Goal: Transaction & Acquisition: Obtain resource

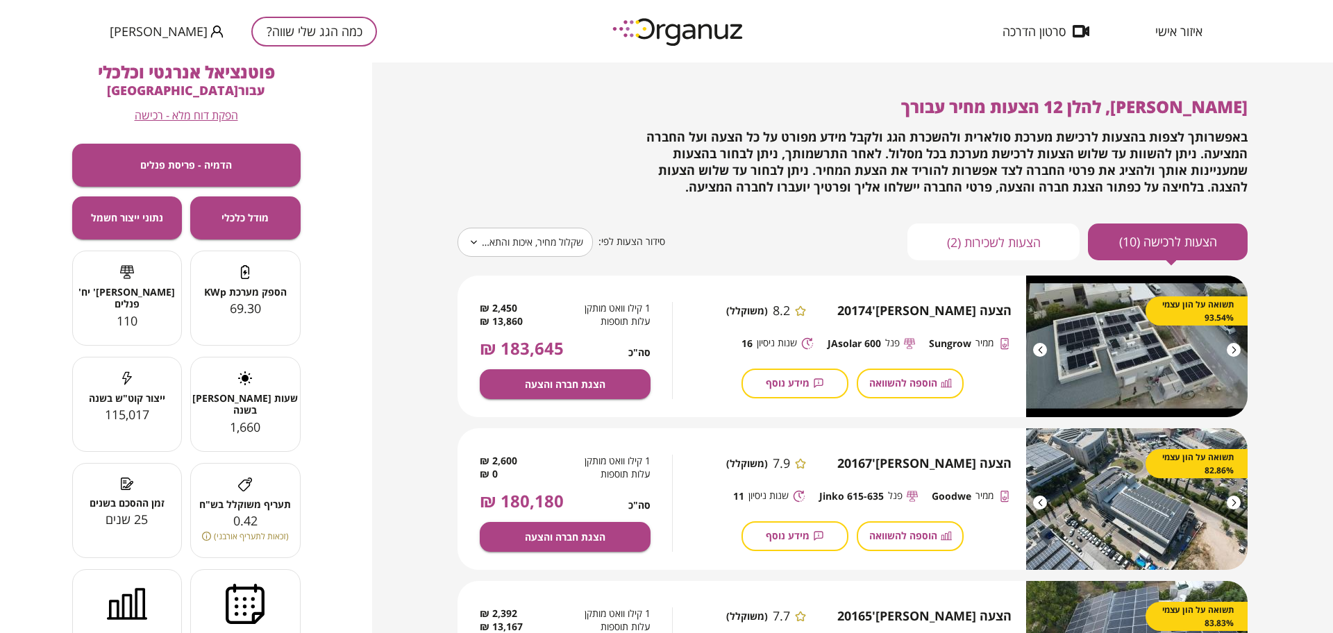
scroll to position [87, 0]
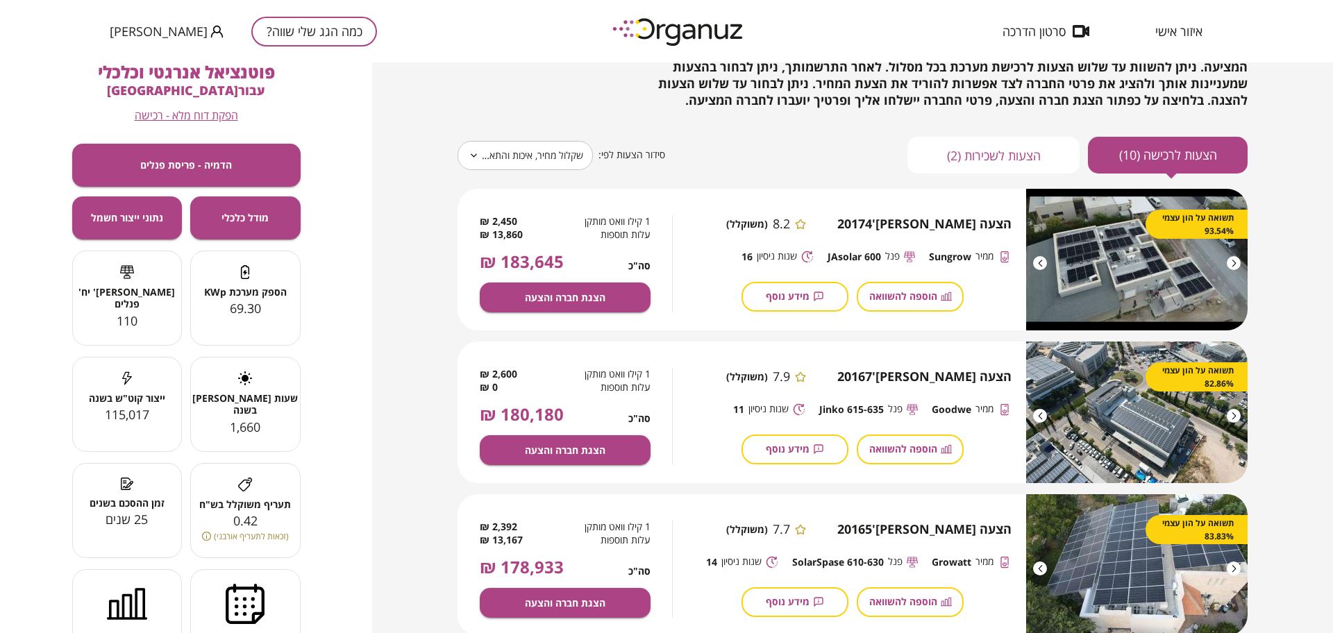
click at [322, 26] on button "כמה הגג שלי שווה?" at bounding box center [314, 32] width 126 height 30
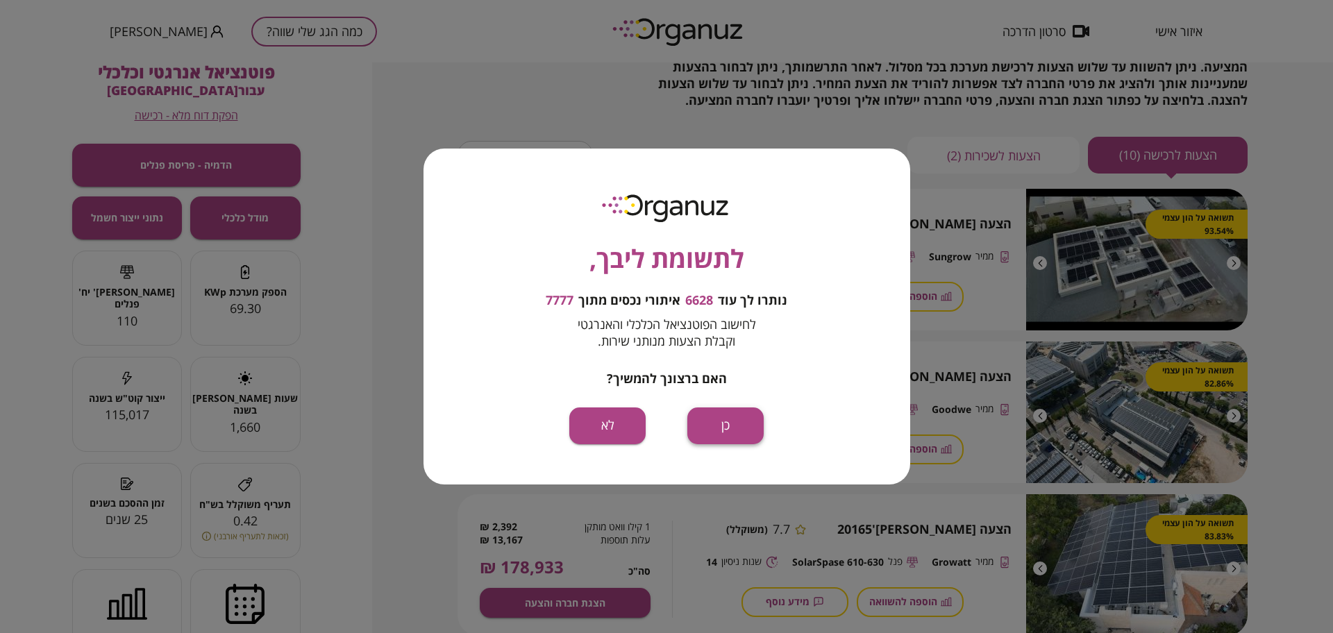
click at [732, 410] on button "כן" at bounding box center [725, 426] width 76 height 37
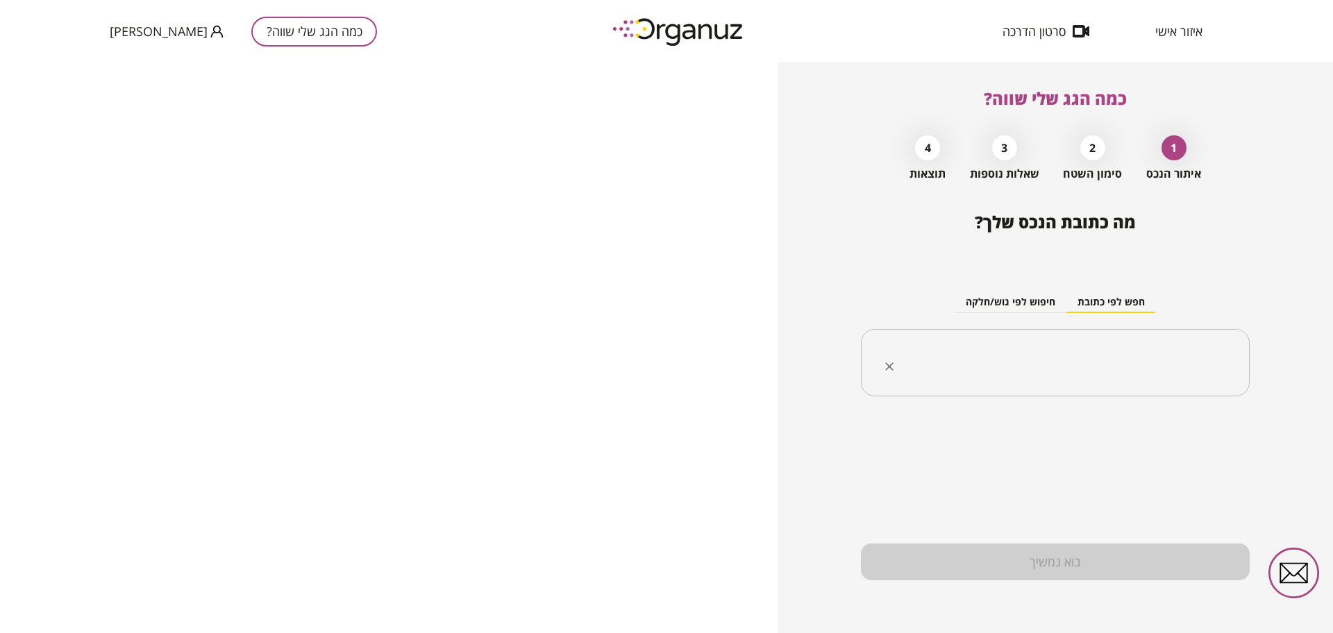
click at [1005, 364] on input "text" at bounding box center [1060, 363] width 345 height 35
paste input "**********"
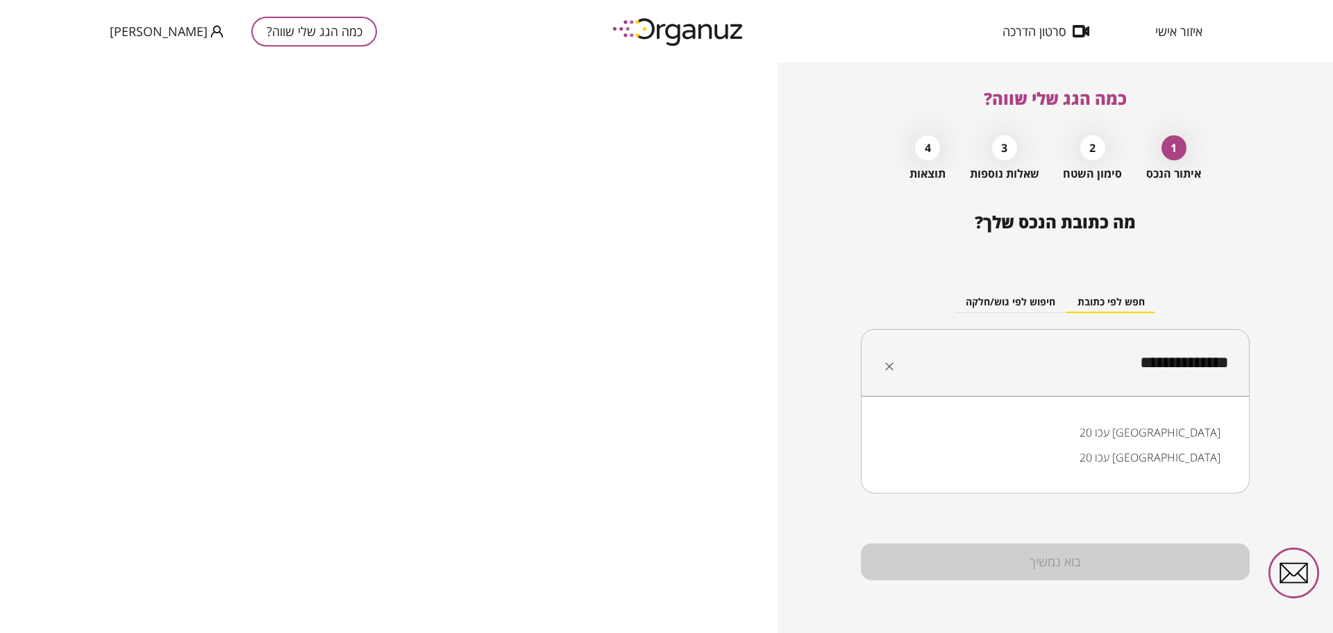
click at [1192, 439] on li "עכו 20 [GEOGRAPHIC_DATA]" at bounding box center [1055, 432] width 353 height 25
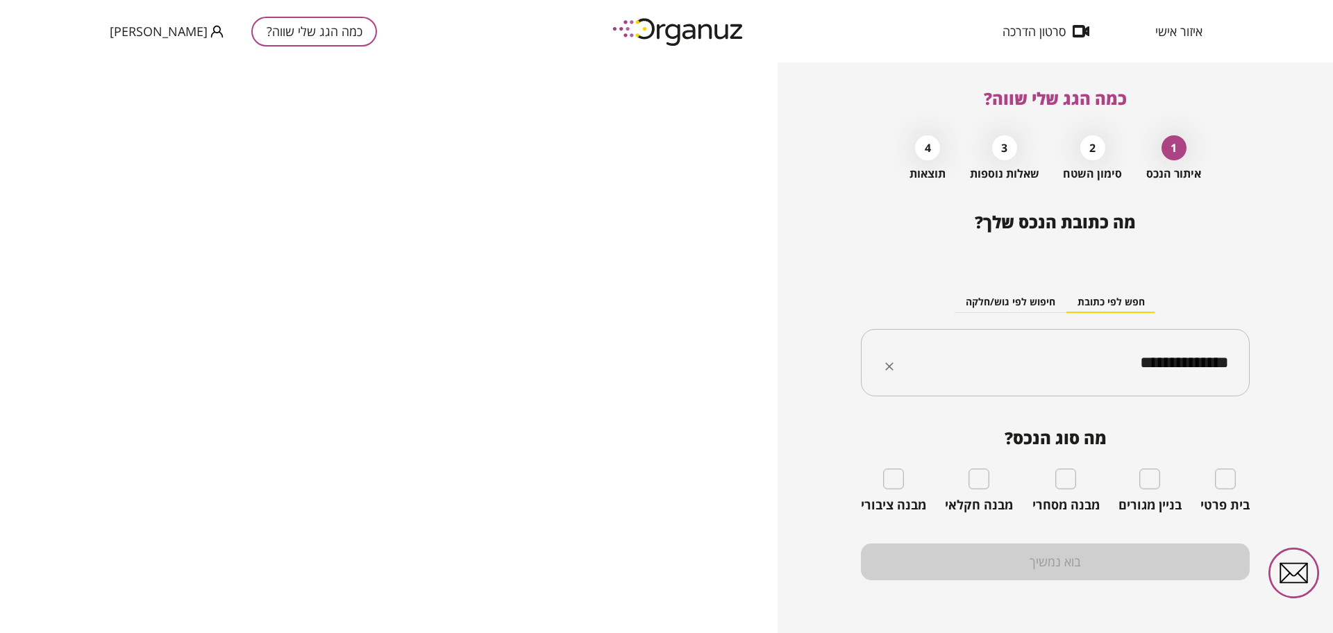
type input "**********"
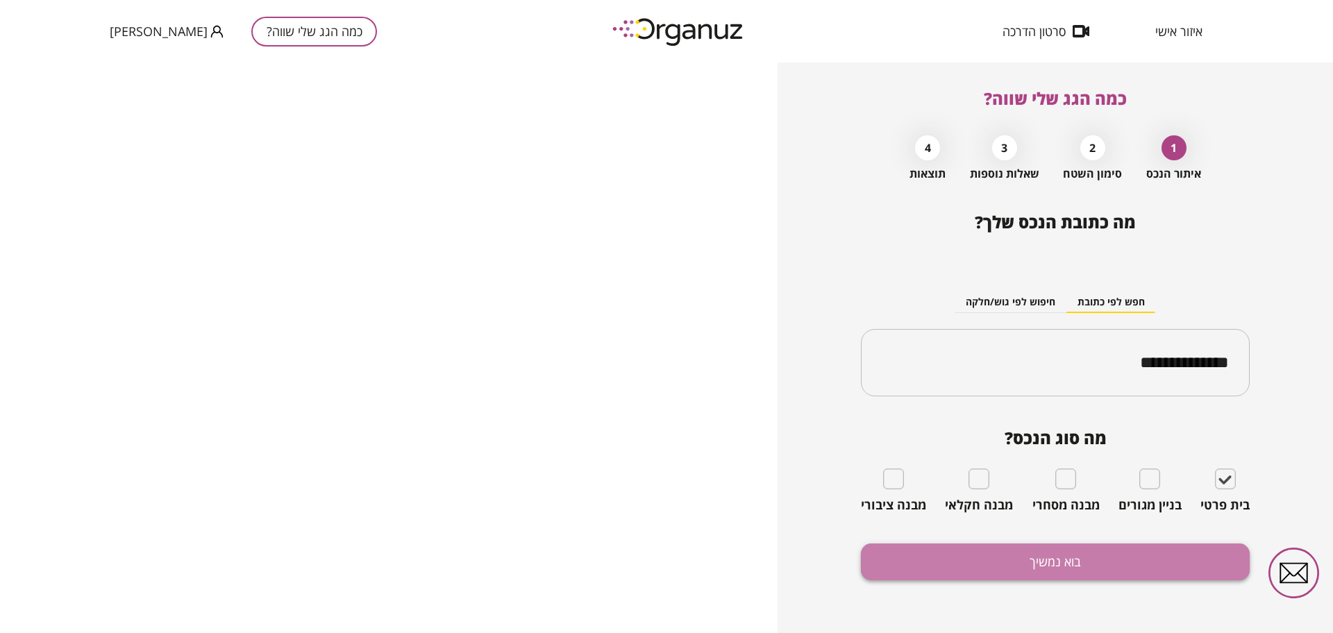
click at [1187, 554] on button "בוא נמשיך" at bounding box center [1055, 562] width 389 height 37
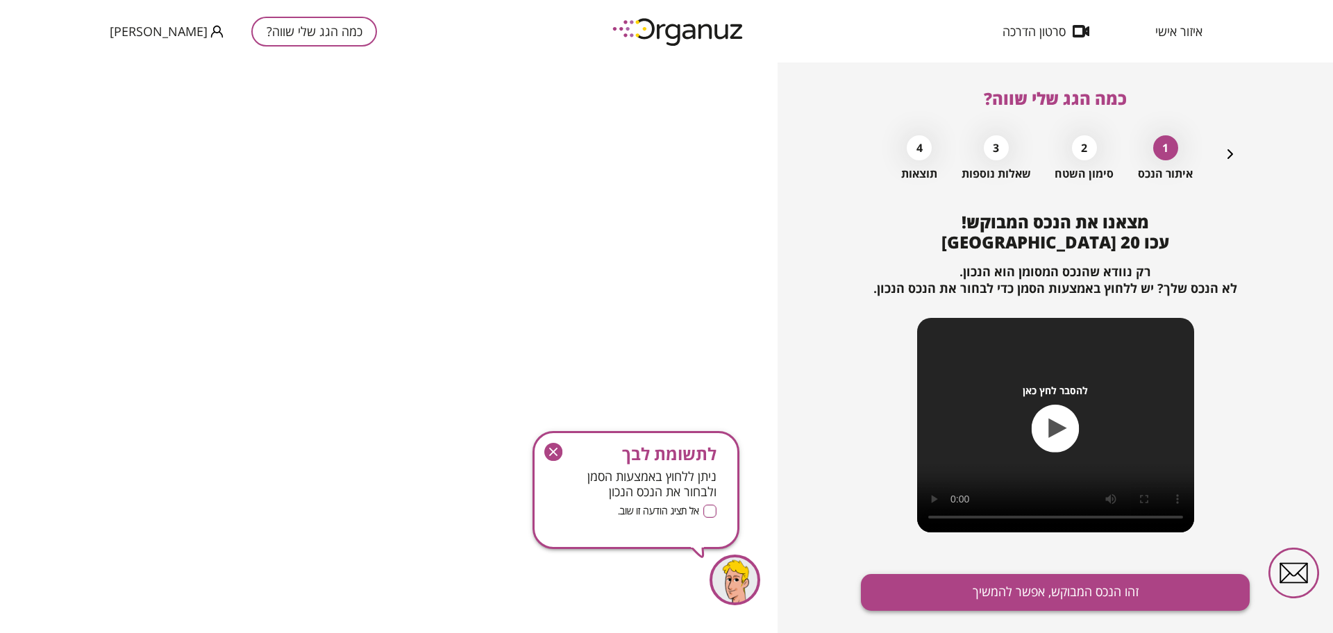
click at [1193, 593] on button "זהו הנכס המבוקש, אפשר להמשיך" at bounding box center [1055, 592] width 389 height 37
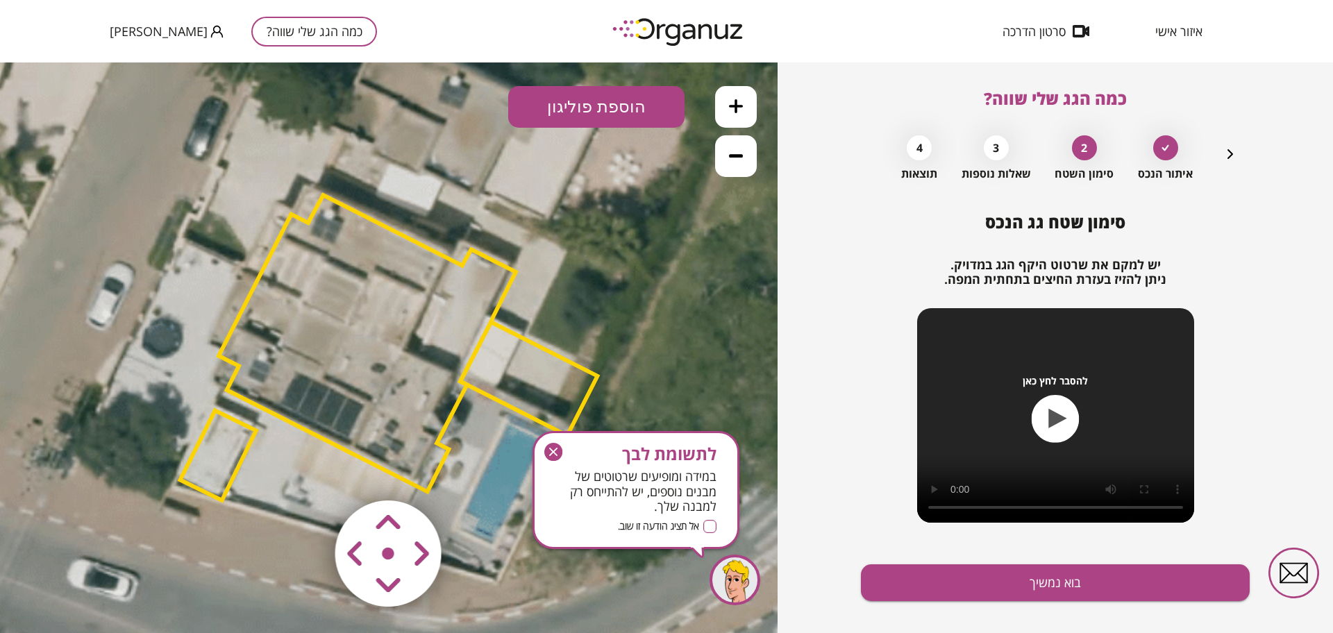
click at [554, 455] on icon "button" at bounding box center [553, 452] width 18 height 18
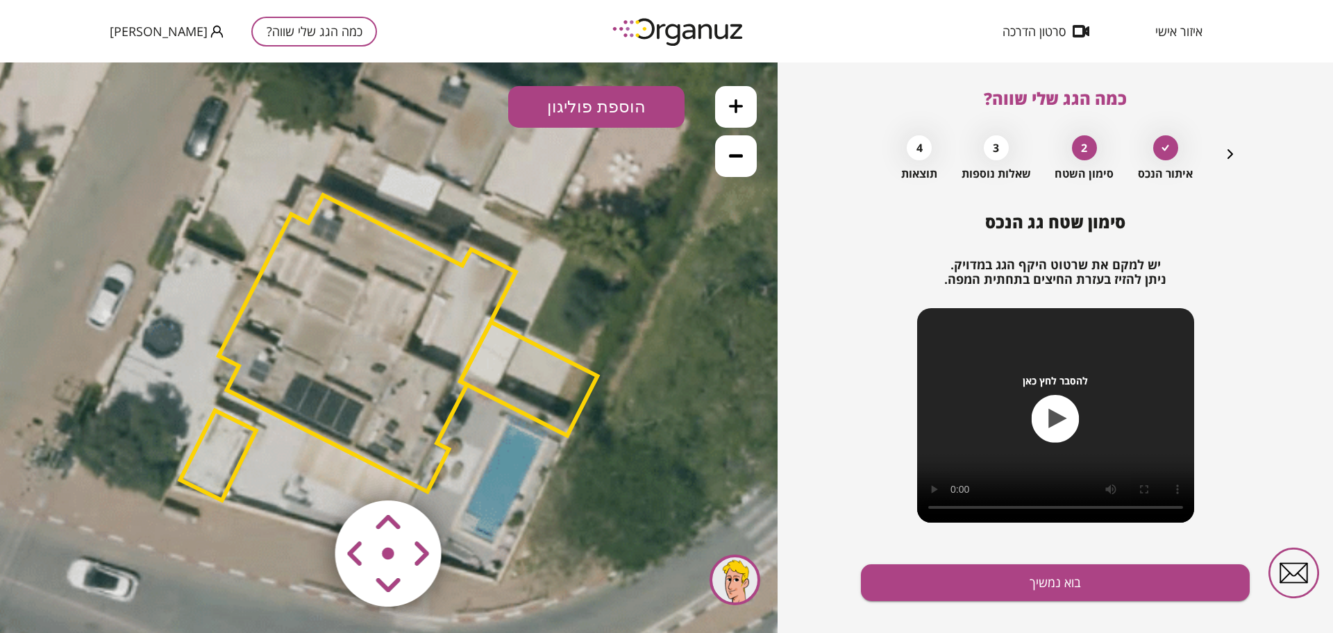
click at [306, 471] on area at bounding box center [306, 471] width 0 height 0
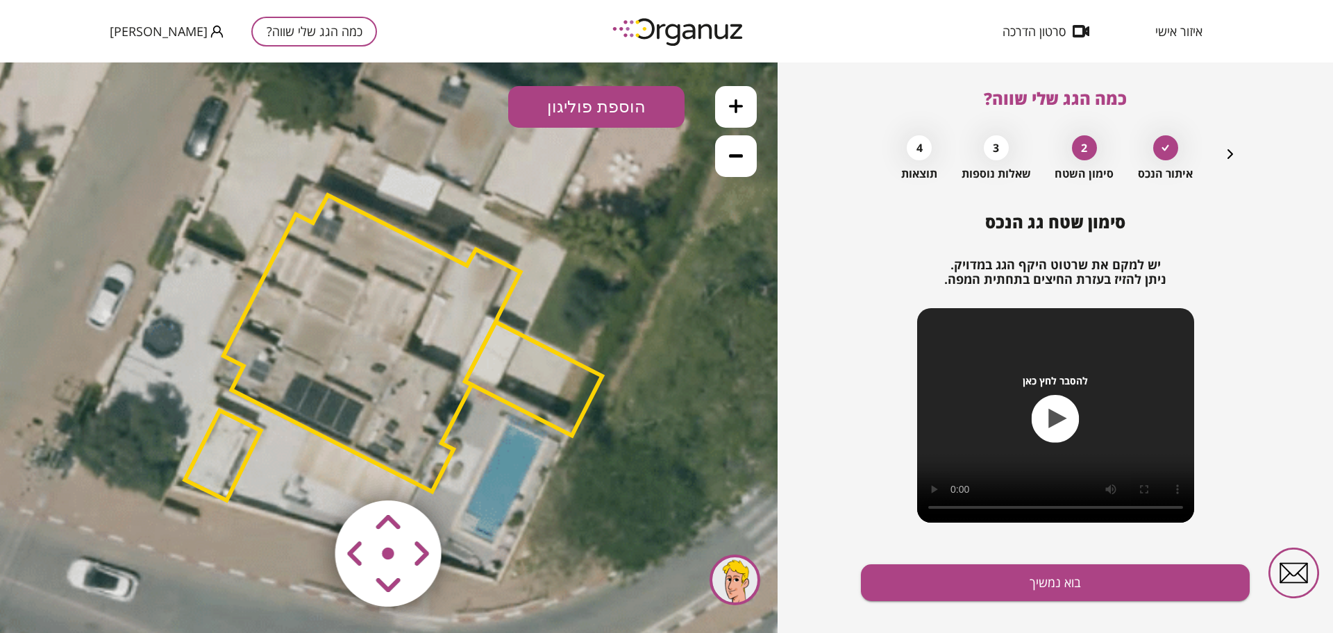
click at [306, 471] on area at bounding box center [306, 471] width 0 height 0
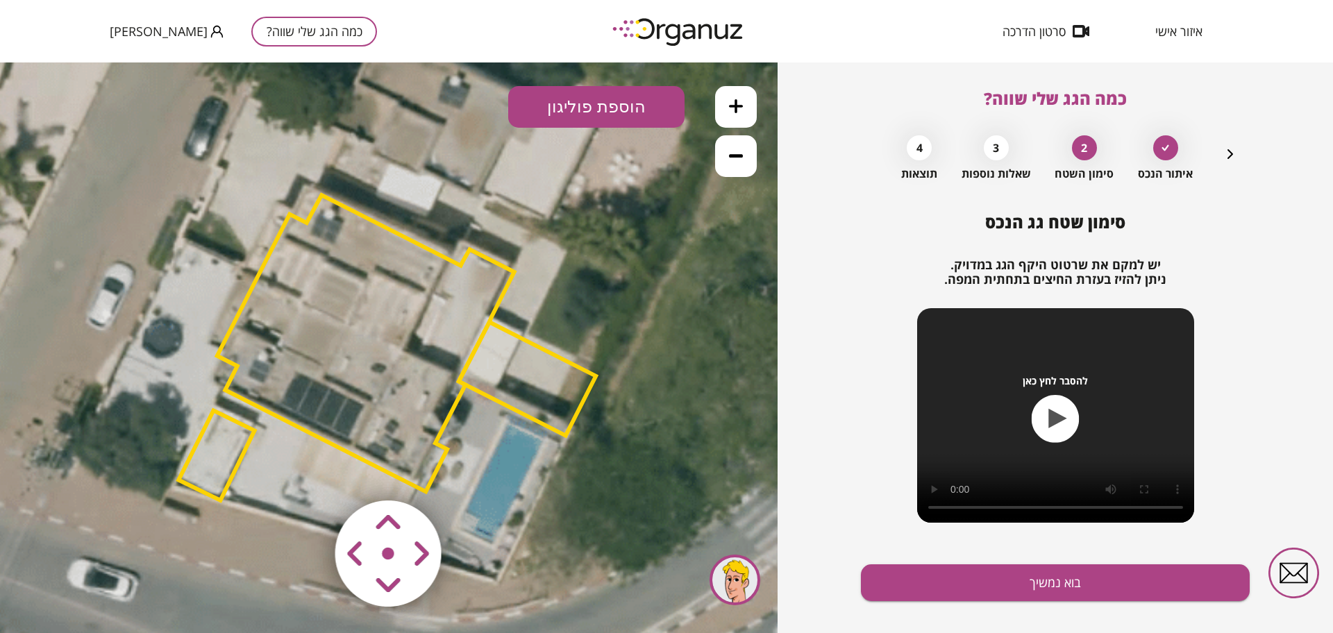
click at [306, 471] on area at bounding box center [306, 471] width 0 height 0
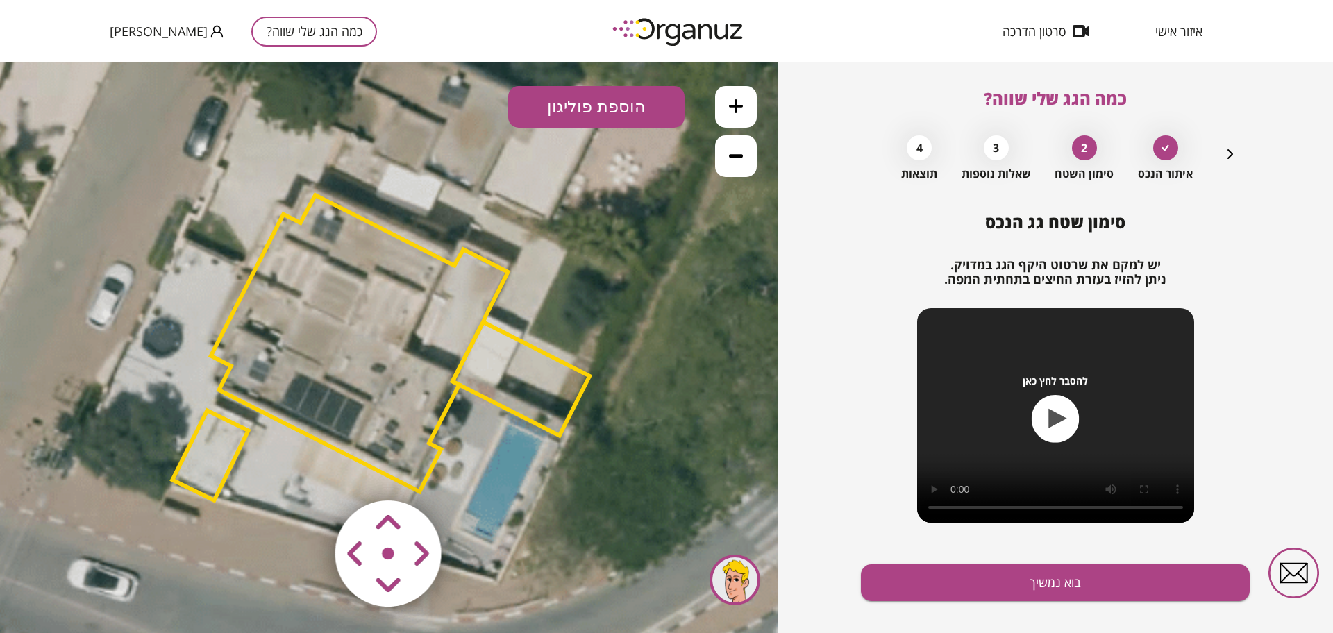
click at [306, 471] on area at bounding box center [306, 471] width 0 height 0
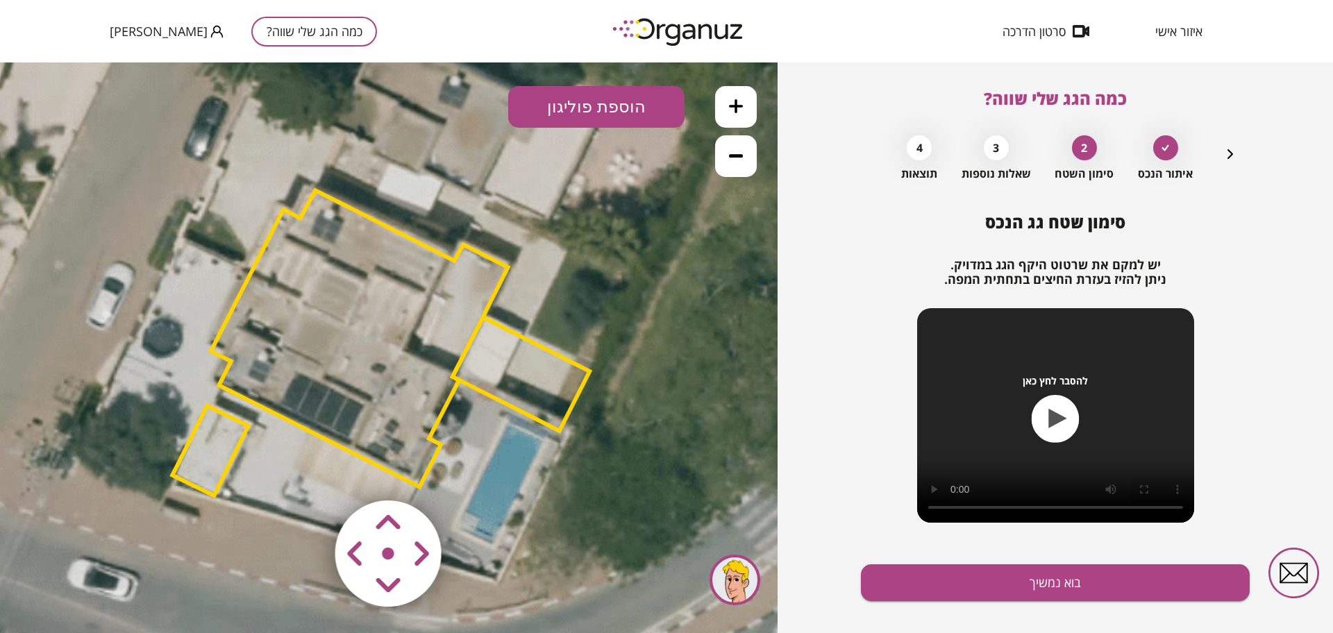
click at [306, 471] on area at bounding box center [306, 471] width 0 height 0
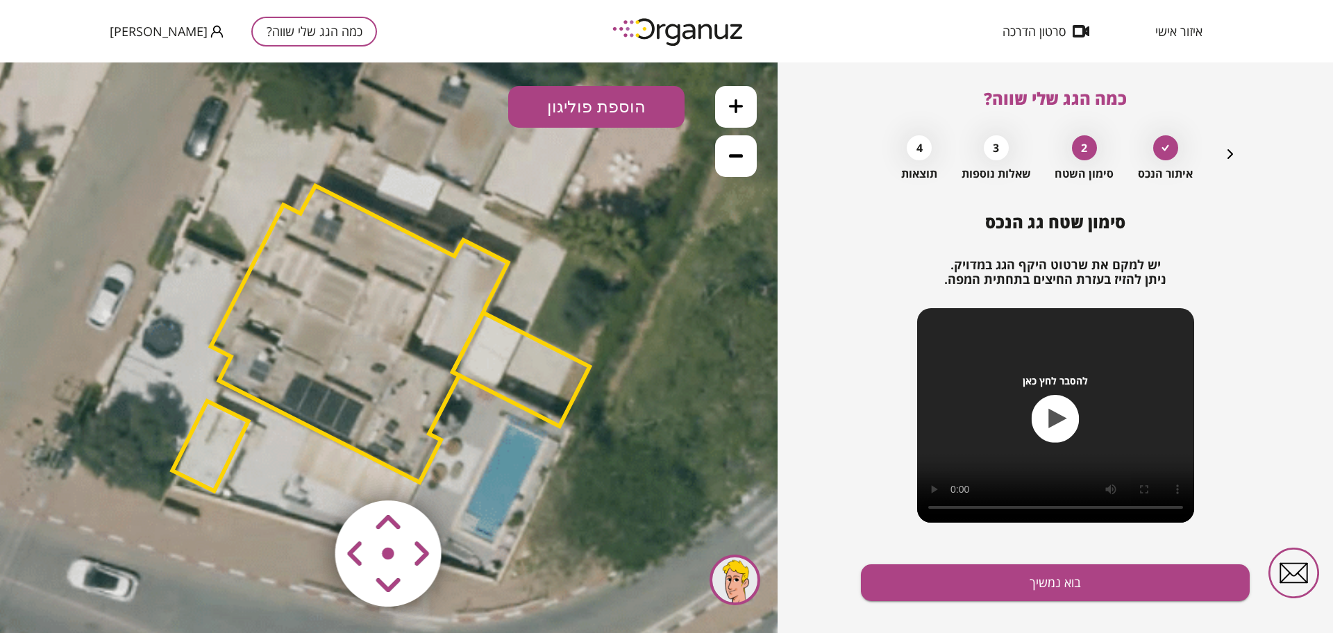
click at [306, 471] on area at bounding box center [306, 471] width 0 height 0
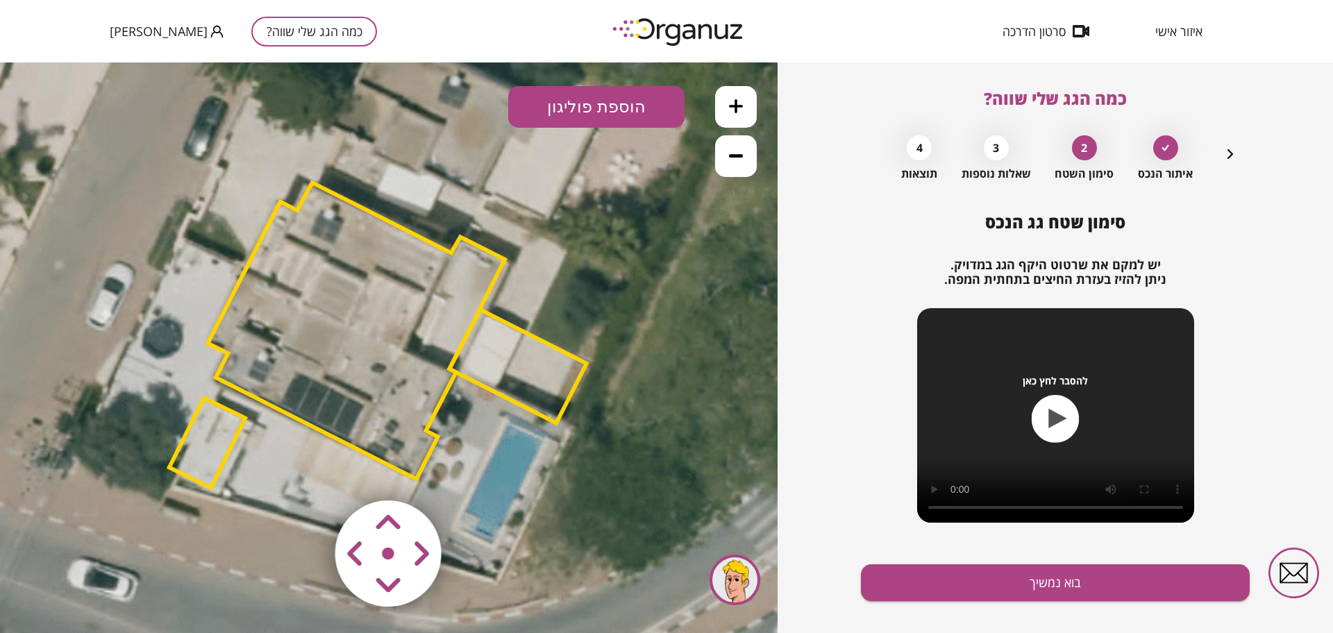
click at [306, 471] on area at bounding box center [306, 471] width 0 height 0
click at [1035, 589] on button "בוא נמשיך" at bounding box center [1055, 582] width 389 height 37
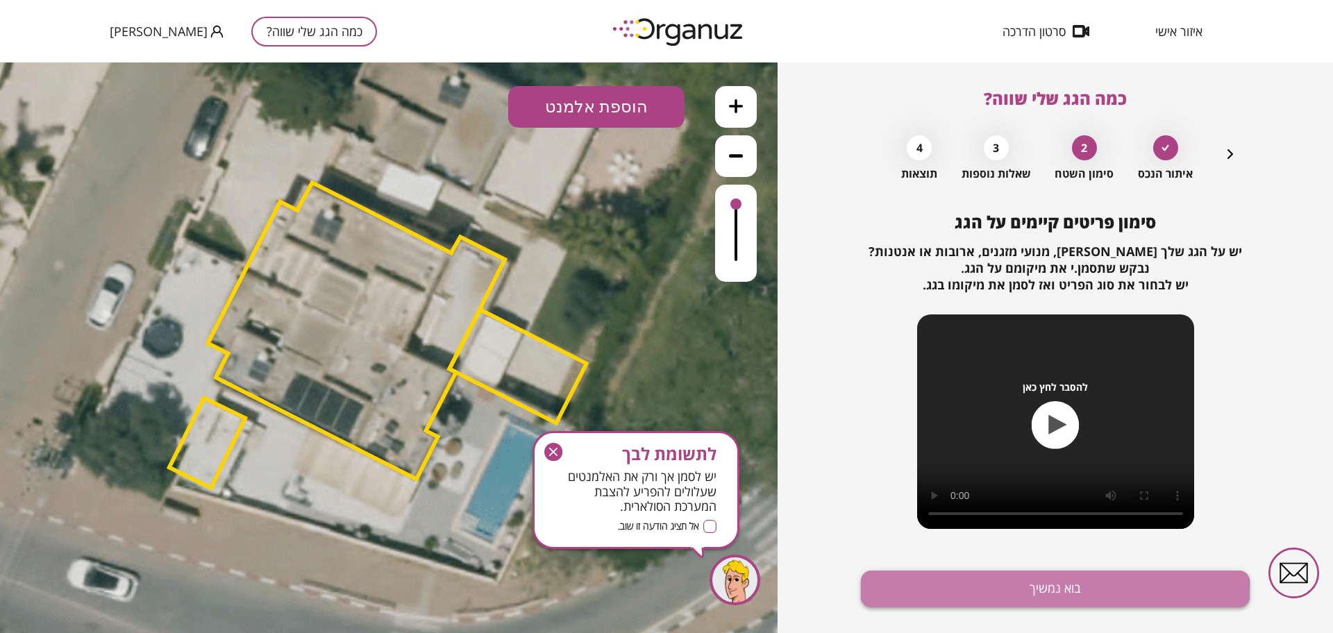
click at [1035, 592] on button "בוא נמשיך" at bounding box center [1055, 589] width 389 height 37
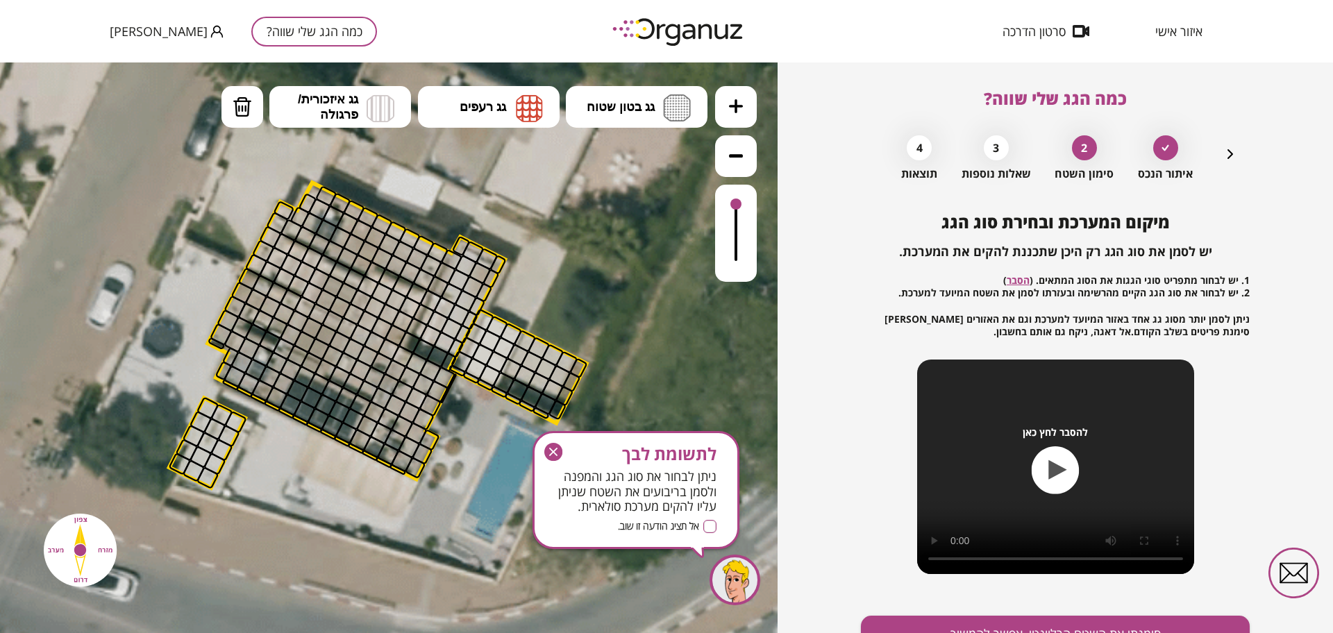
click at [734, 110] on icon at bounding box center [736, 106] width 14 height 14
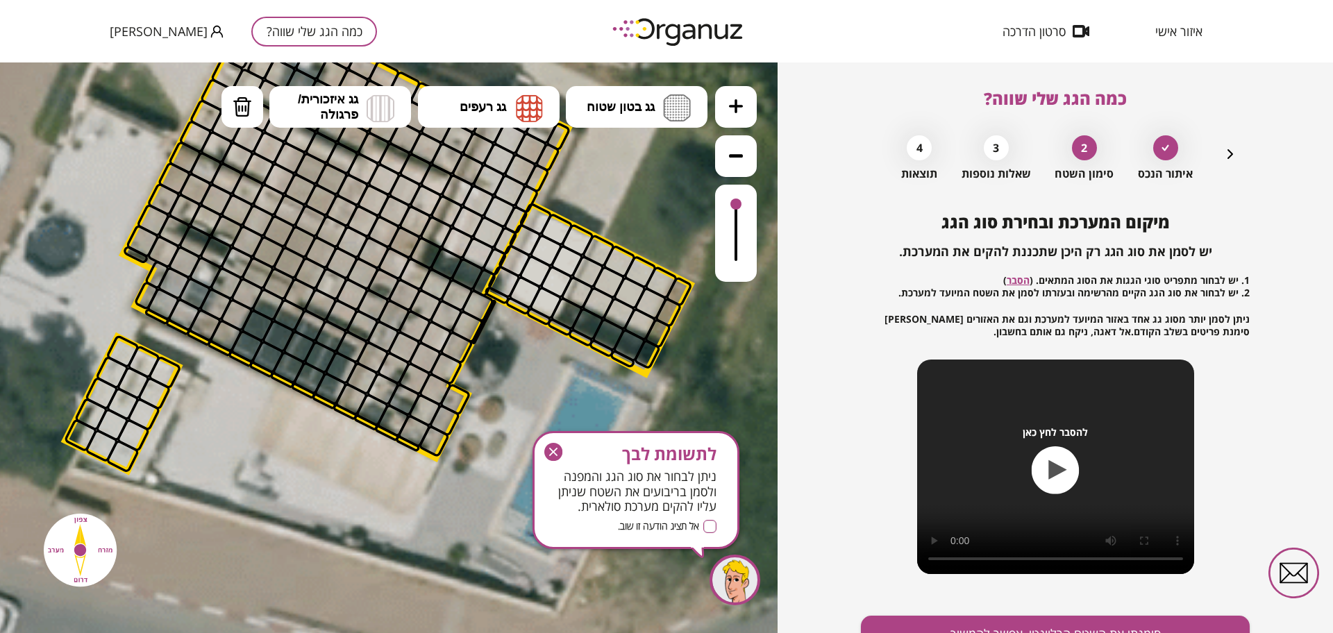
drag, startPoint x: 667, startPoint y: 255, endPoint x: 666, endPoint y: 189, distance: 66.6
click at [666, 189] on icon at bounding box center [394, 258] width 1968 height 1968
click at [656, 115] on button "גג בטון שטוח" at bounding box center [637, 107] width 142 height 42
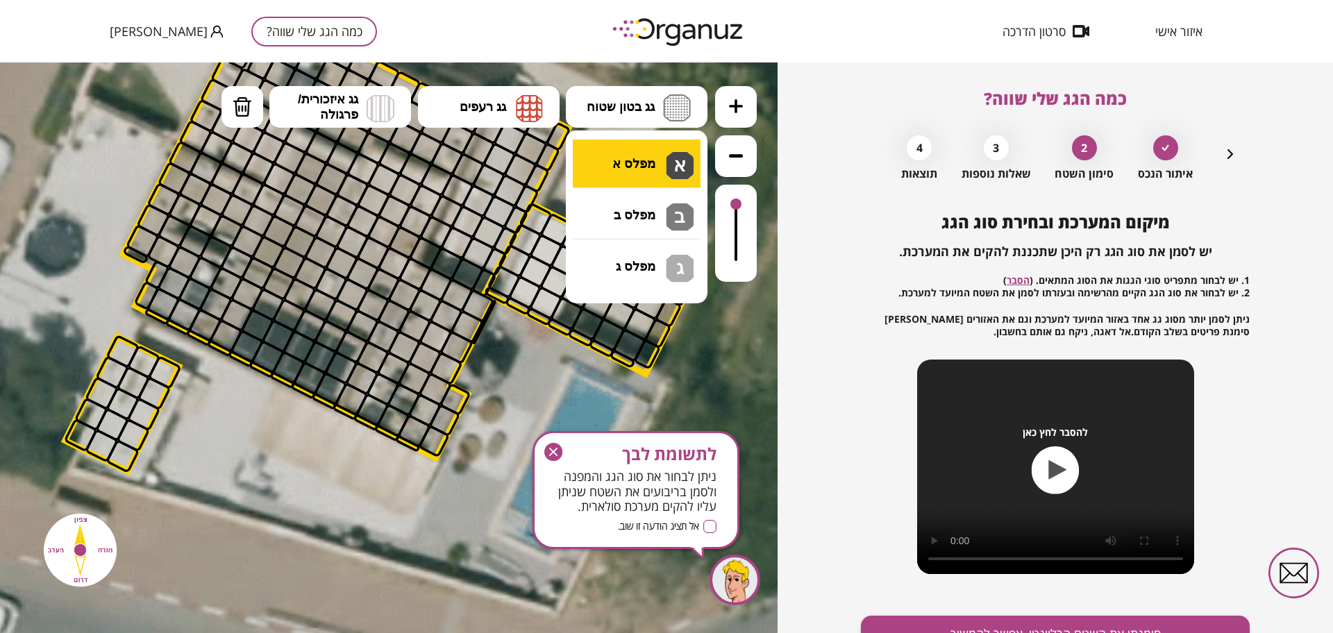
click at [662, 167] on div ".st0 { fill: #FFFFFF; } 10" at bounding box center [389, 347] width 778 height 571
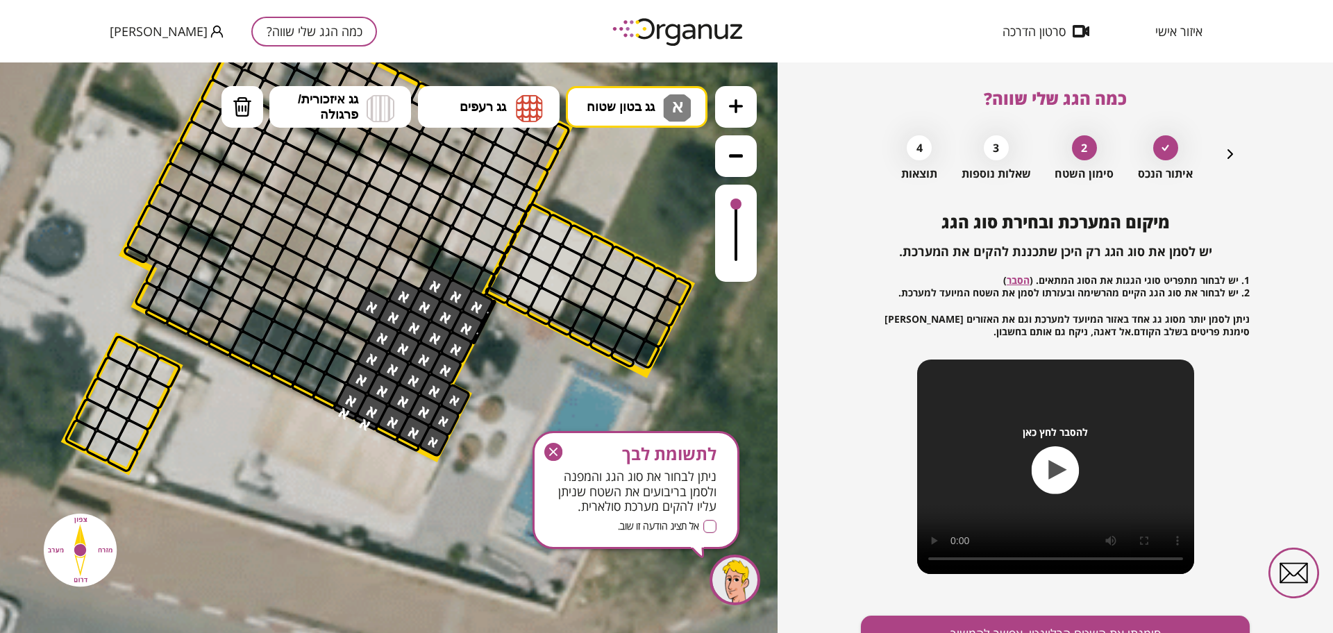
drag, startPoint x: 475, startPoint y: 319, endPoint x: 407, endPoint y: 282, distance: 77.3
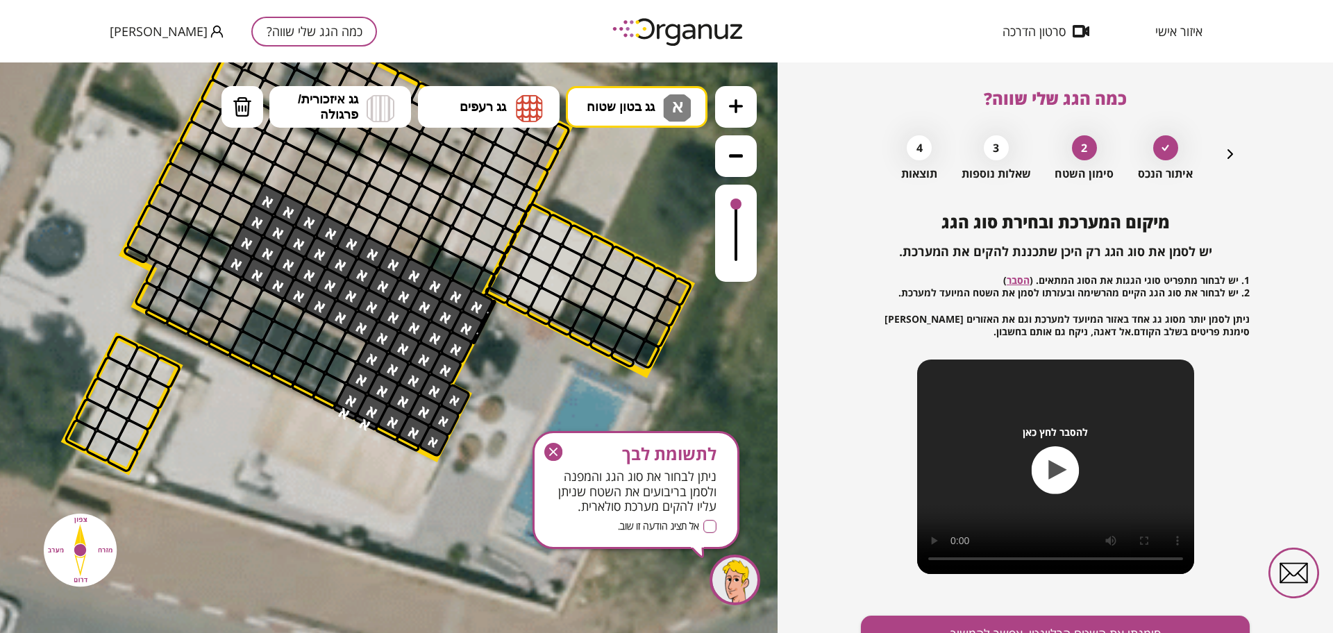
drag, startPoint x: 354, startPoint y: 315, endPoint x: 246, endPoint y: 246, distance: 128.1
click at [1236, 157] on icon "button" at bounding box center [1230, 154] width 17 height 17
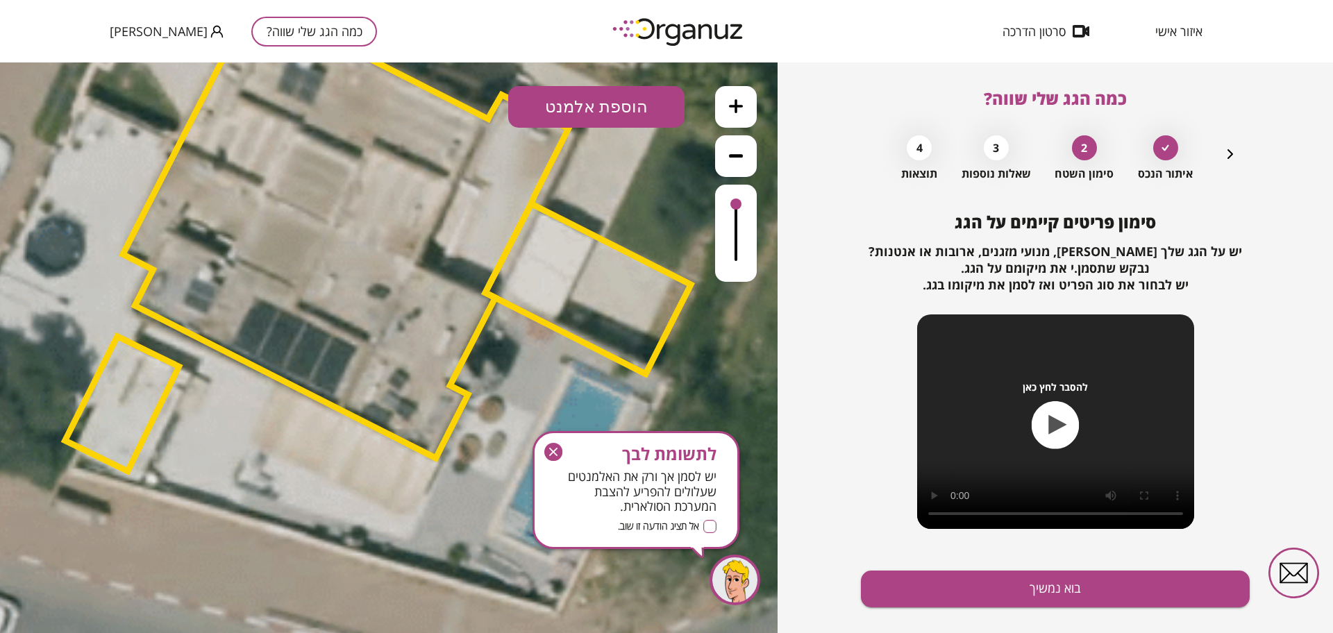
click at [585, 116] on button "הוספת אלמנט" at bounding box center [596, 107] width 176 height 42
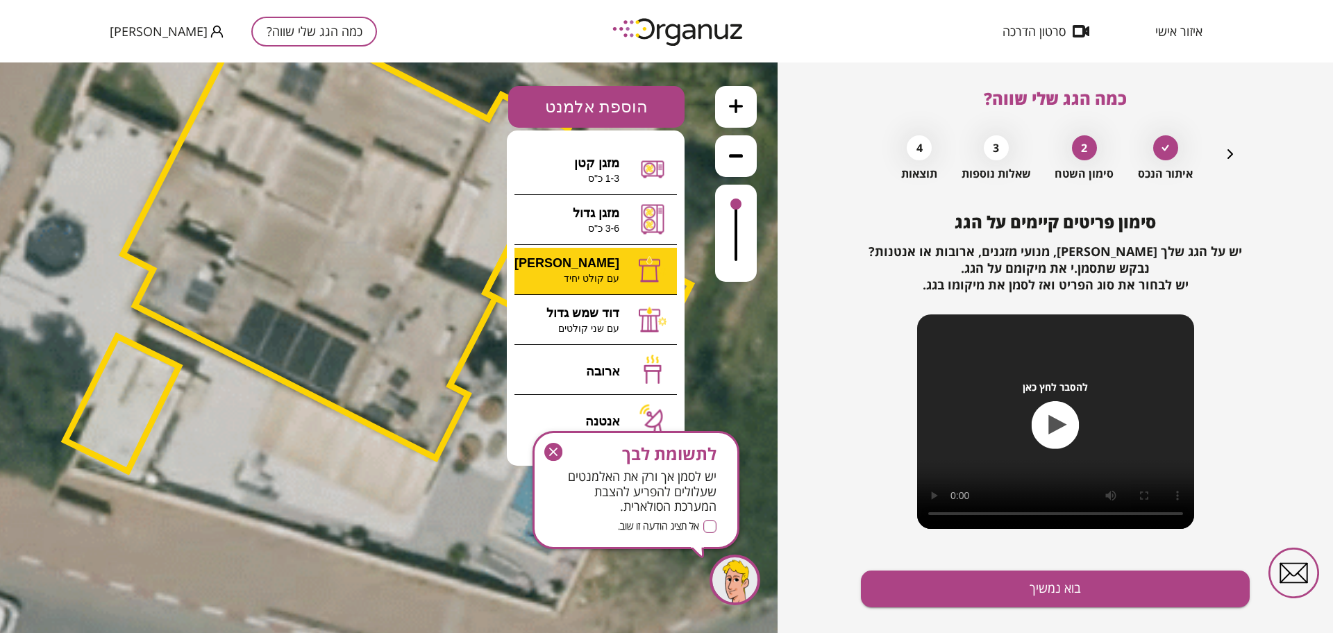
click at [601, 278] on div ".st0 { fill: #FFFFFF; } 10" at bounding box center [389, 347] width 778 height 571
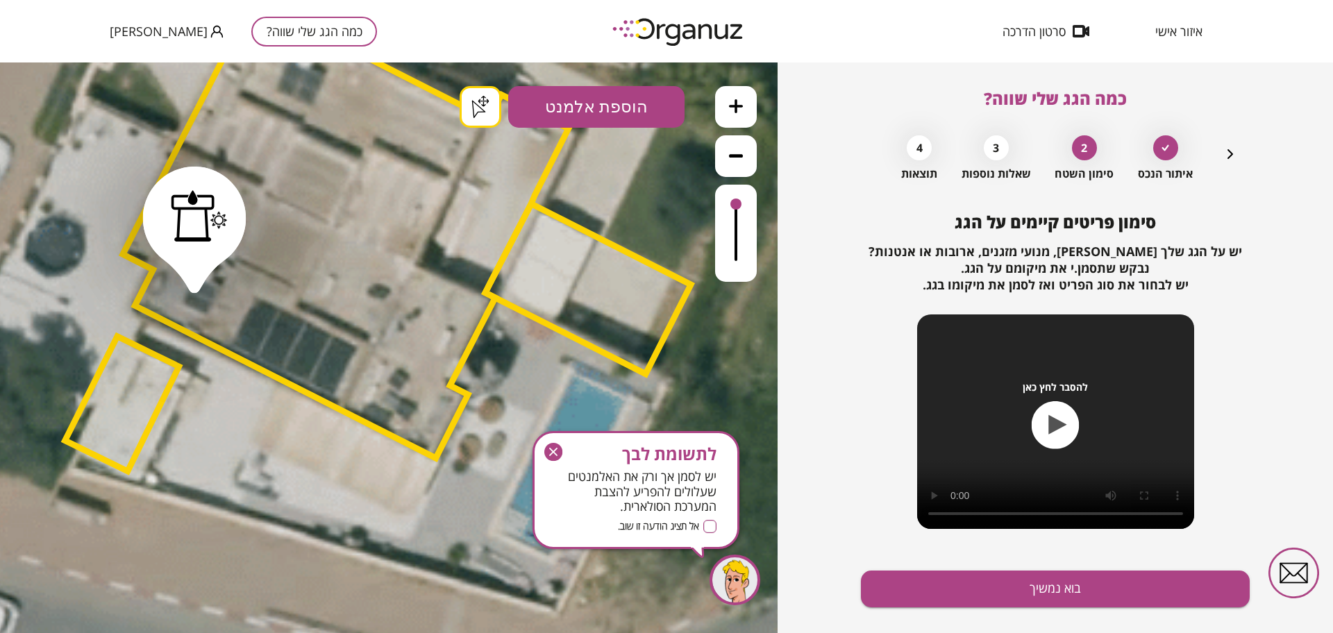
drag, startPoint x: 194, startPoint y: 280, endPoint x: 208, endPoint y: 289, distance: 16.2
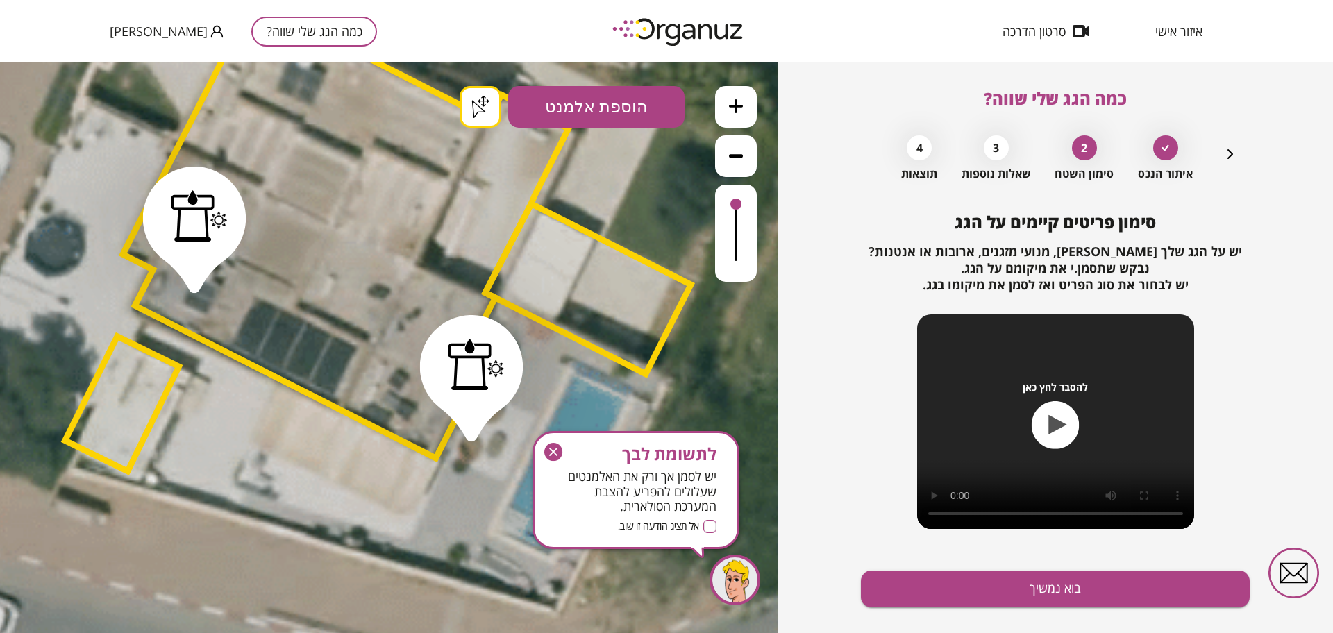
click at [553, 454] on icon "button" at bounding box center [553, 452] width 18 height 18
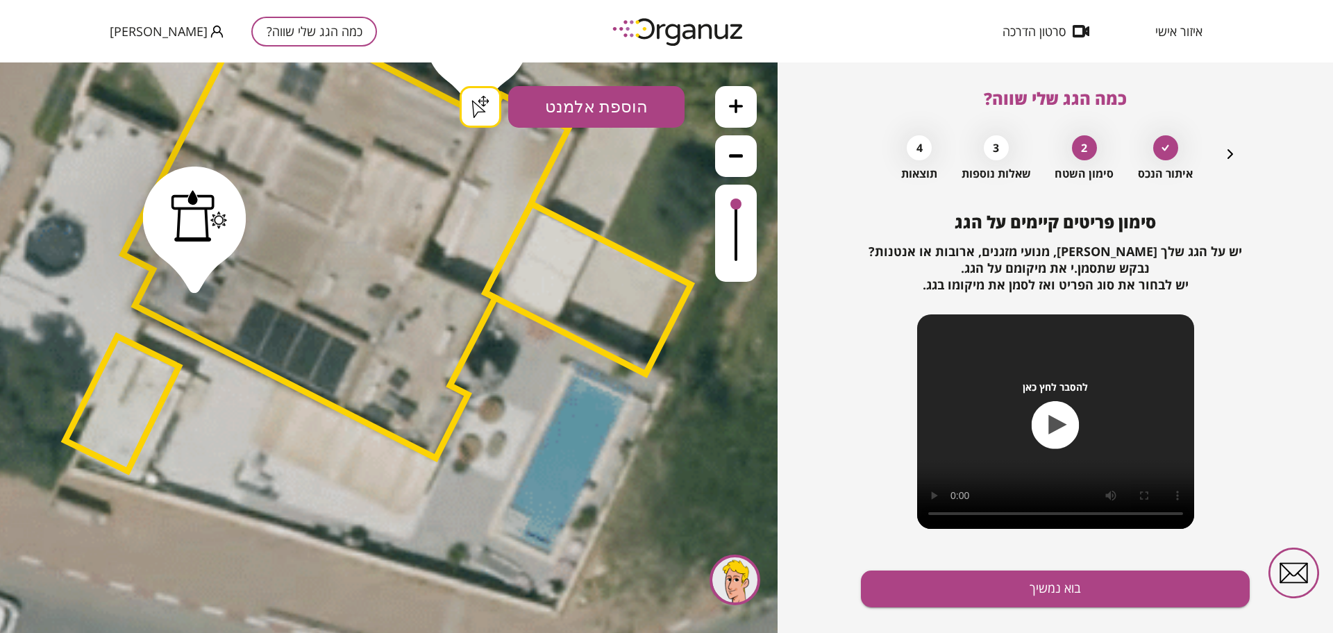
click at [475, 105] on div ".st0 { fill: #FFFFFF; } .st0 { fill: #FFFFFF; }" at bounding box center [389, 347] width 778 height 571
click at [987, 592] on button "בוא נמשיך" at bounding box center [1055, 589] width 389 height 37
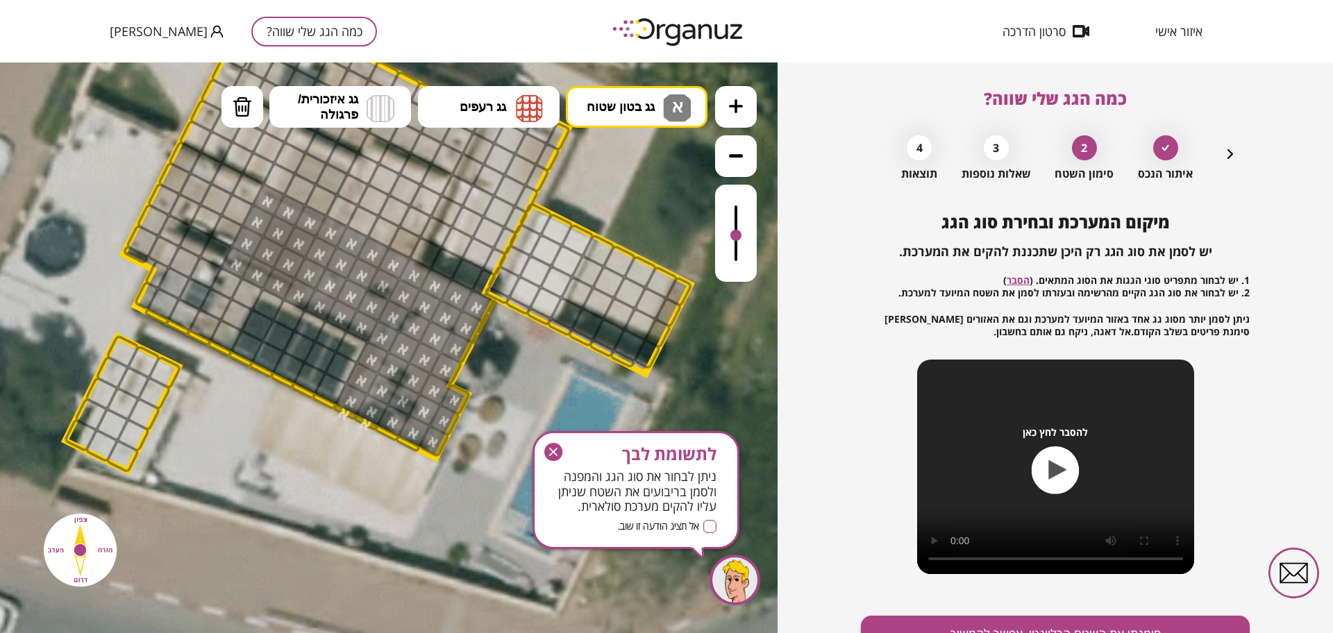
drag, startPoint x: 738, startPoint y: 199, endPoint x: 715, endPoint y: 237, distance: 43.9
click at [715, 237] on div at bounding box center [736, 233] width 42 height 97
click at [623, 97] on button "גג בטון שטוח א" at bounding box center [637, 107] width 142 height 42
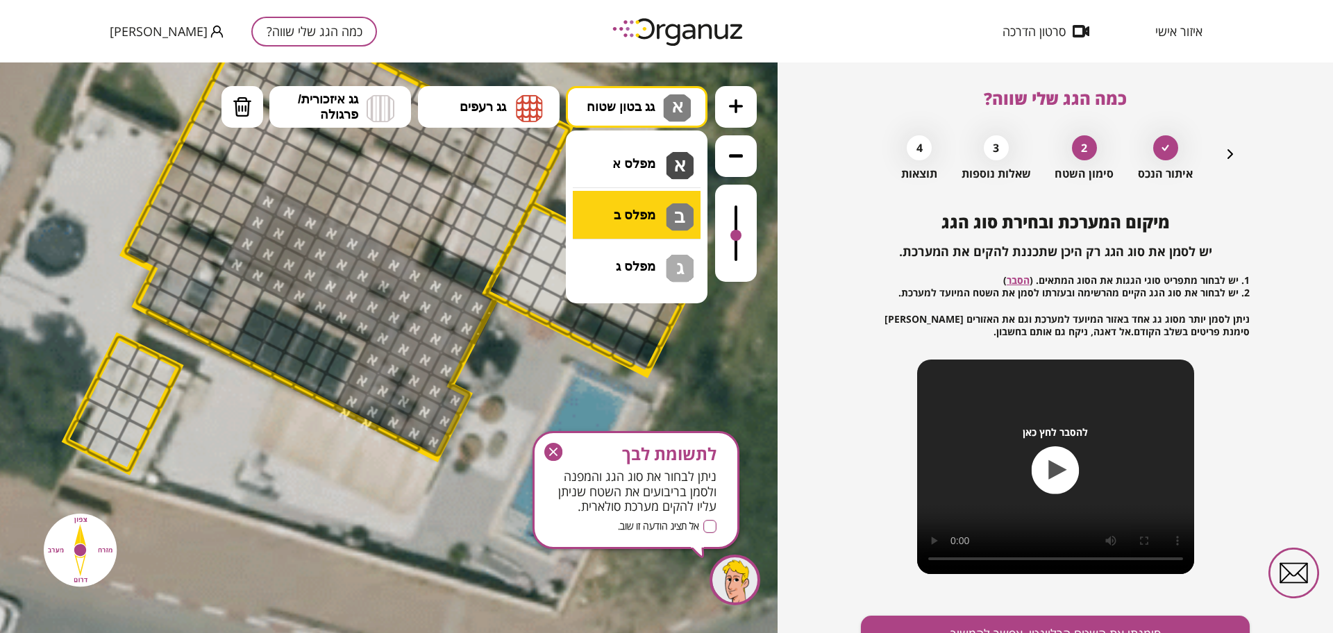
click at [644, 219] on div ".st0 { fill: #FFFFFF; } .st0 { fill: #FFFFFF; }" at bounding box center [389, 347] width 778 height 571
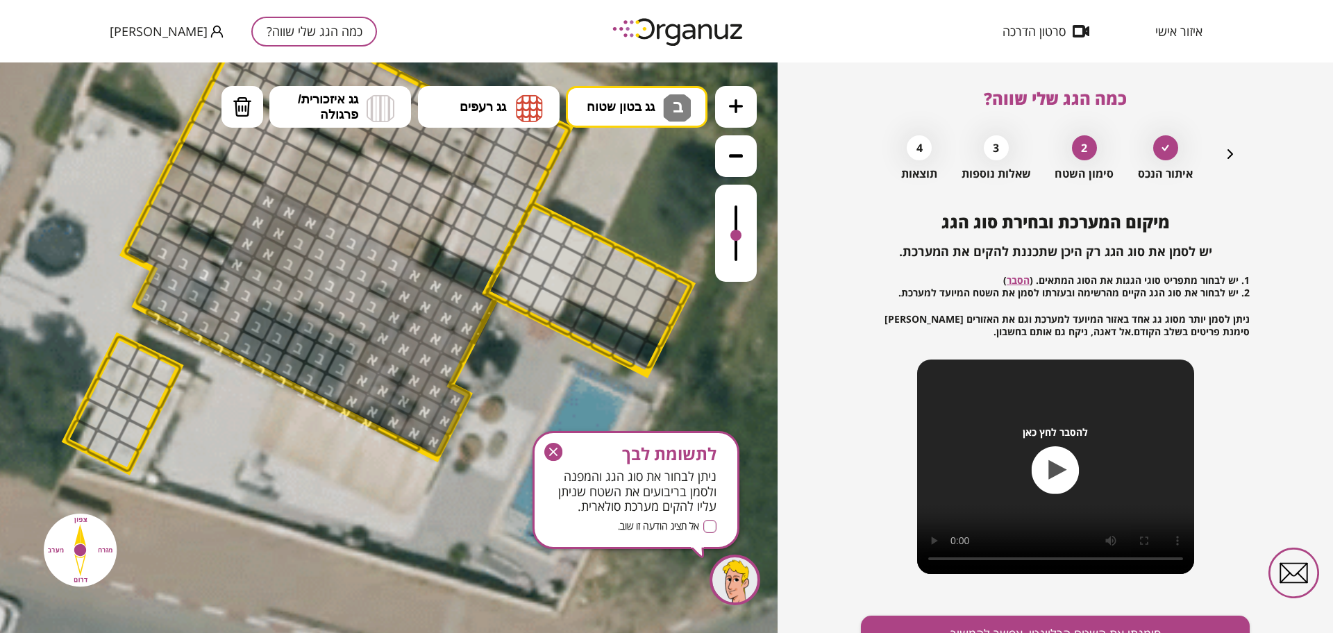
drag, startPoint x: 399, startPoint y: 262, endPoint x: 253, endPoint y: 301, distance: 151.4
drag, startPoint x: 732, startPoint y: 234, endPoint x: 744, endPoint y: 233, distance: 11.8
click at [744, 233] on div at bounding box center [736, 233] width 42 height 97
drag, startPoint x: 241, startPoint y: 262, endPoint x: 306, endPoint y: 225, distance: 74.9
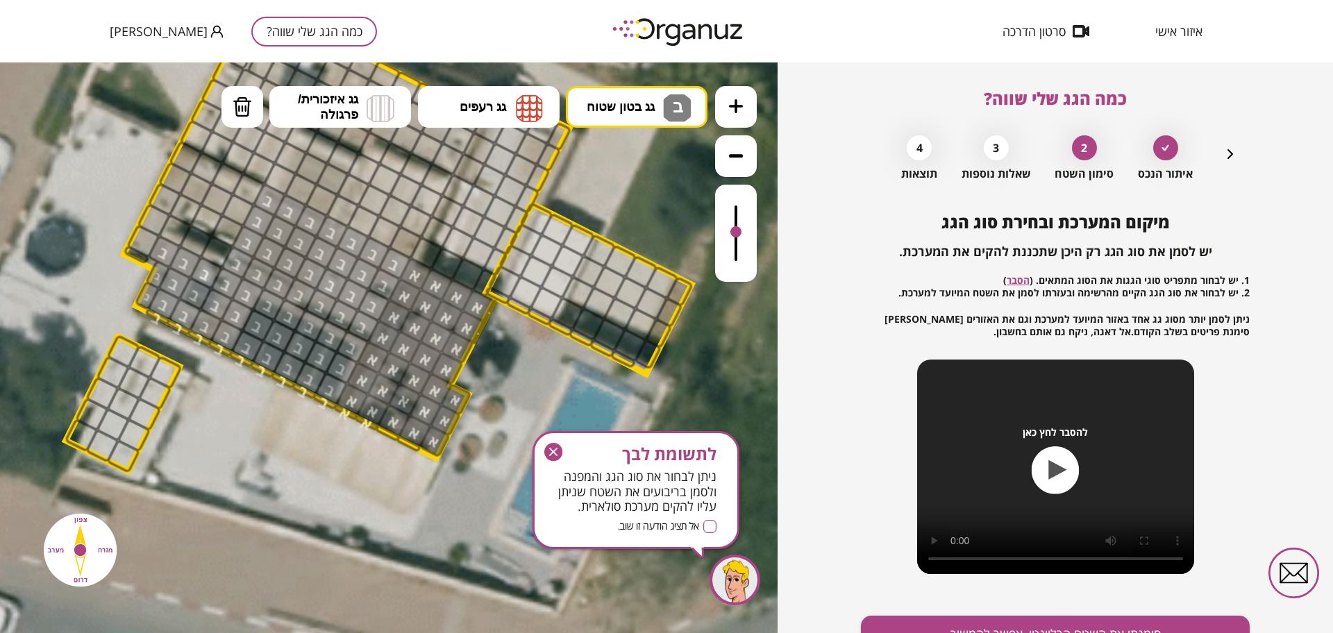
click at [734, 251] on div at bounding box center [736, 233] width 42 height 97
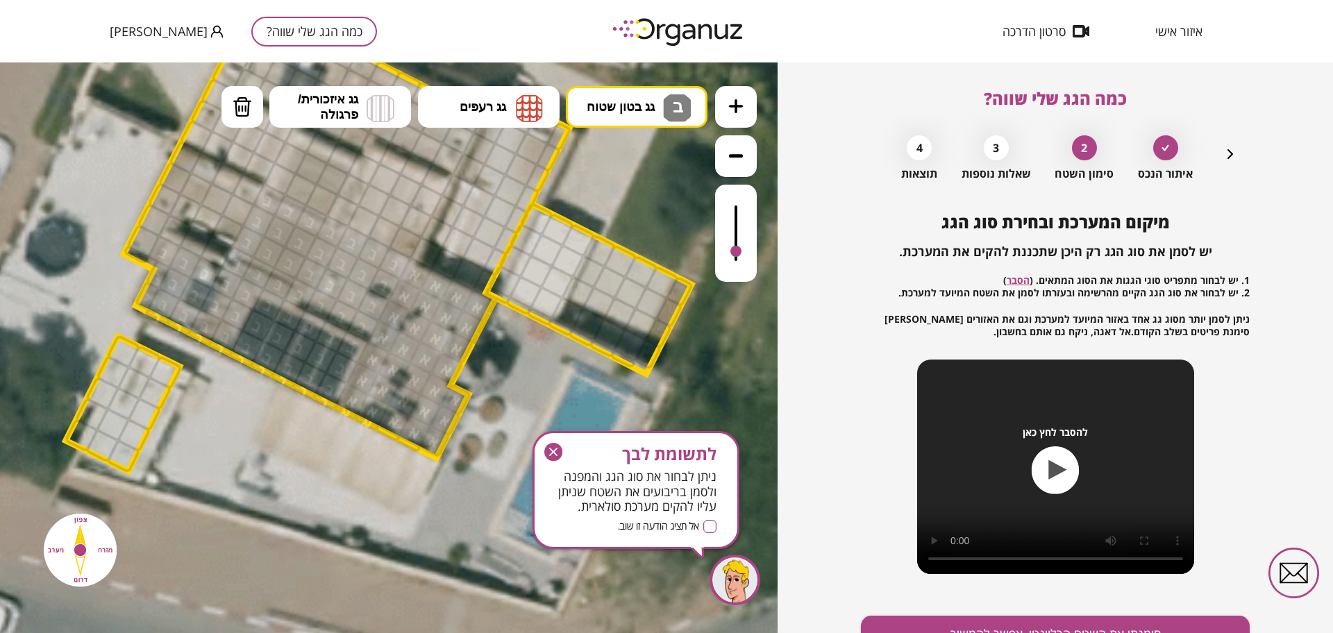
click at [736, 253] on div at bounding box center [735, 251] width 11 height 11
click at [751, 209] on div at bounding box center [736, 233] width 42 height 97
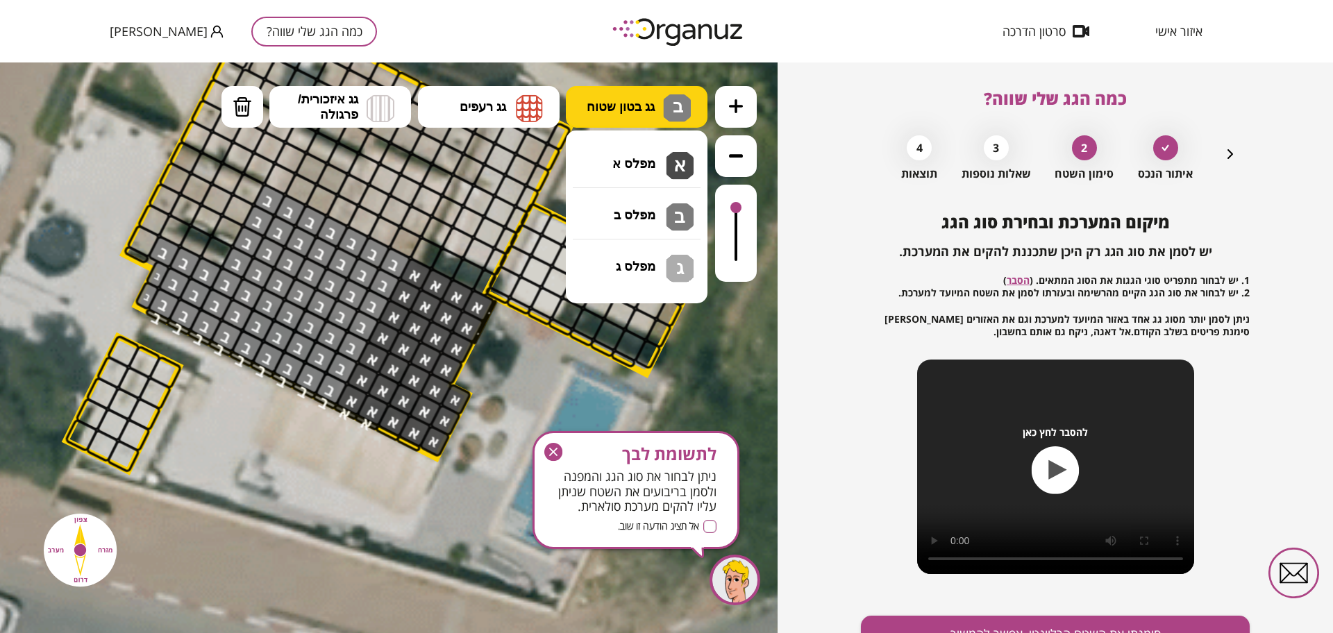
click at [669, 94] on img at bounding box center [677, 108] width 28 height 28
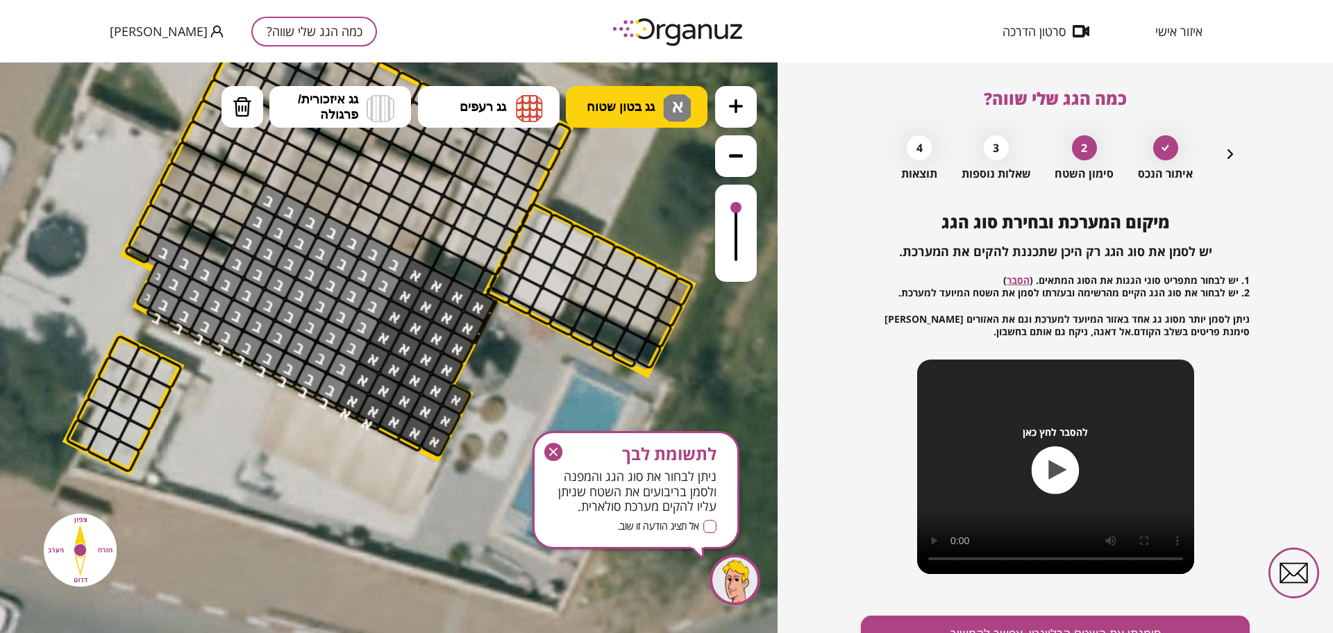
click at [646, 169] on div ".st0 { fill: #FFFFFF; } .st0 { fill: #FFFFFF; }" at bounding box center [389, 347] width 778 height 571
drag, startPoint x: 401, startPoint y: 438, endPoint x: 389, endPoint y: 430, distance: 14.4
click at [539, 438] on div "לתשומת לבך ניתן לבחור את סוג הגג והמפנה ולסמן בריבועים את השטח שניתן עליו להקים…" at bounding box center [635, 490] width 207 height 118
click at [553, 447] on icon "button" at bounding box center [553, 452] width 18 height 18
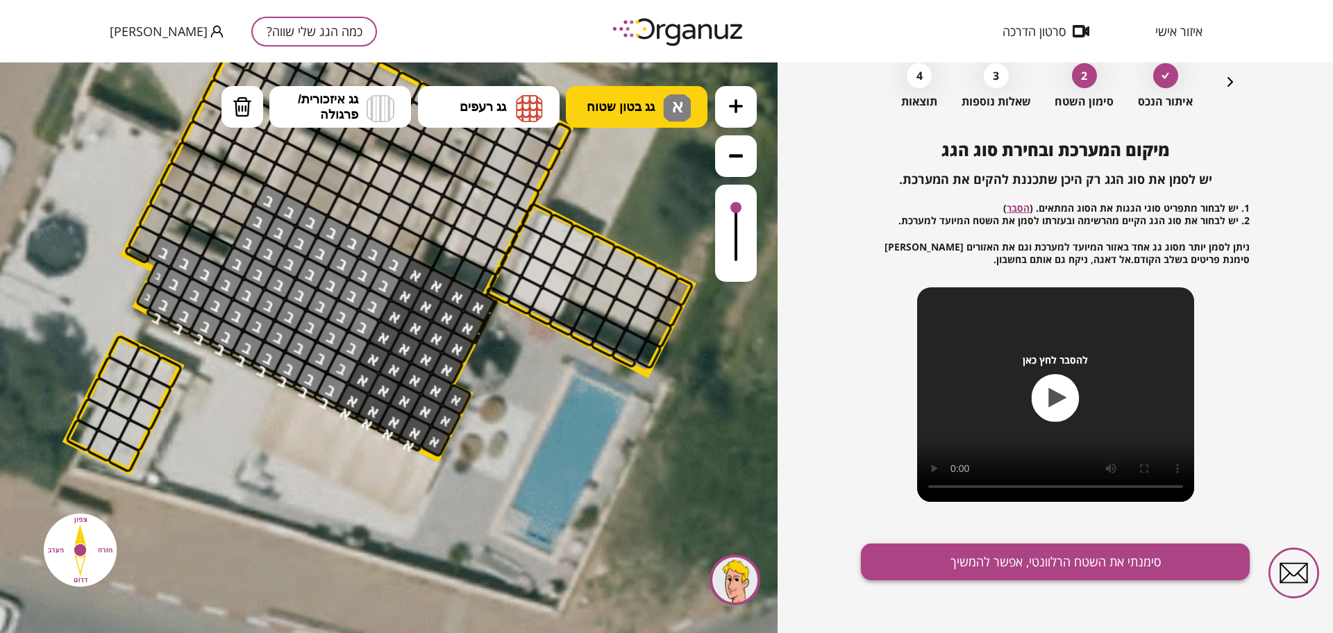
click at [1007, 558] on button "סימנתי את השטח הרלוונטי, אפשר להמשיך" at bounding box center [1055, 562] width 389 height 37
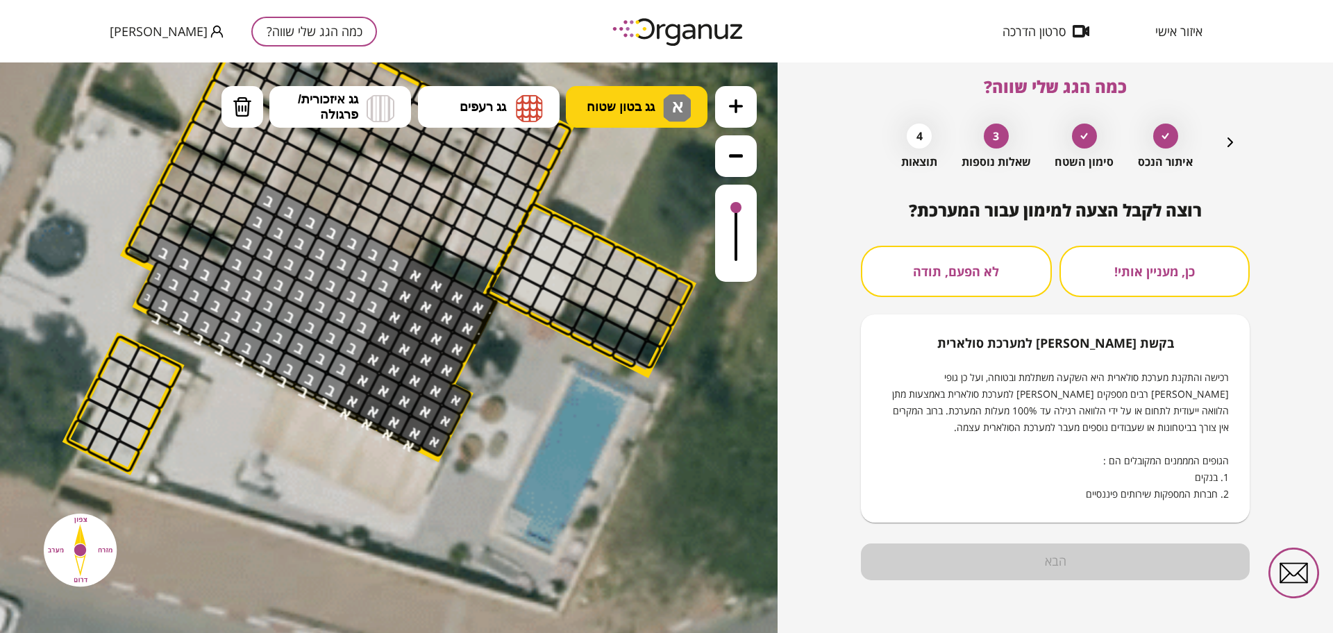
scroll to position [12, 0]
click at [1016, 283] on button "לא הפעם, תודה" at bounding box center [956, 271] width 191 height 51
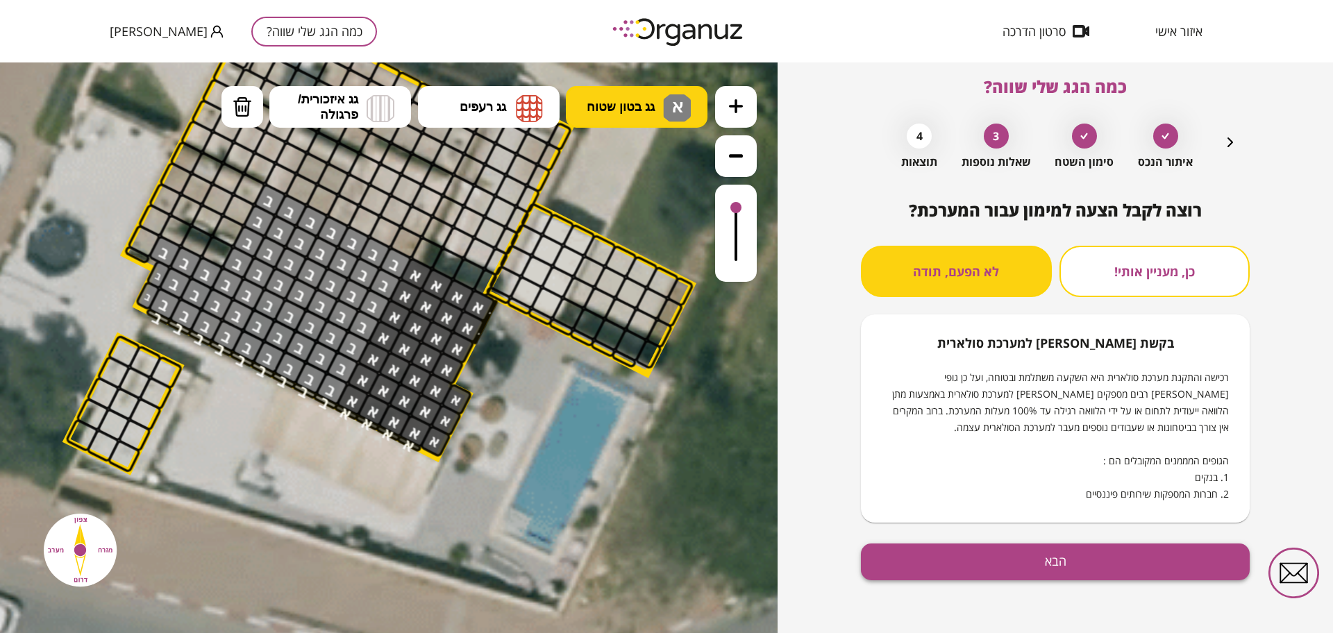
click at [1032, 573] on button "הבא" at bounding box center [1055, 562] width 389 height 37
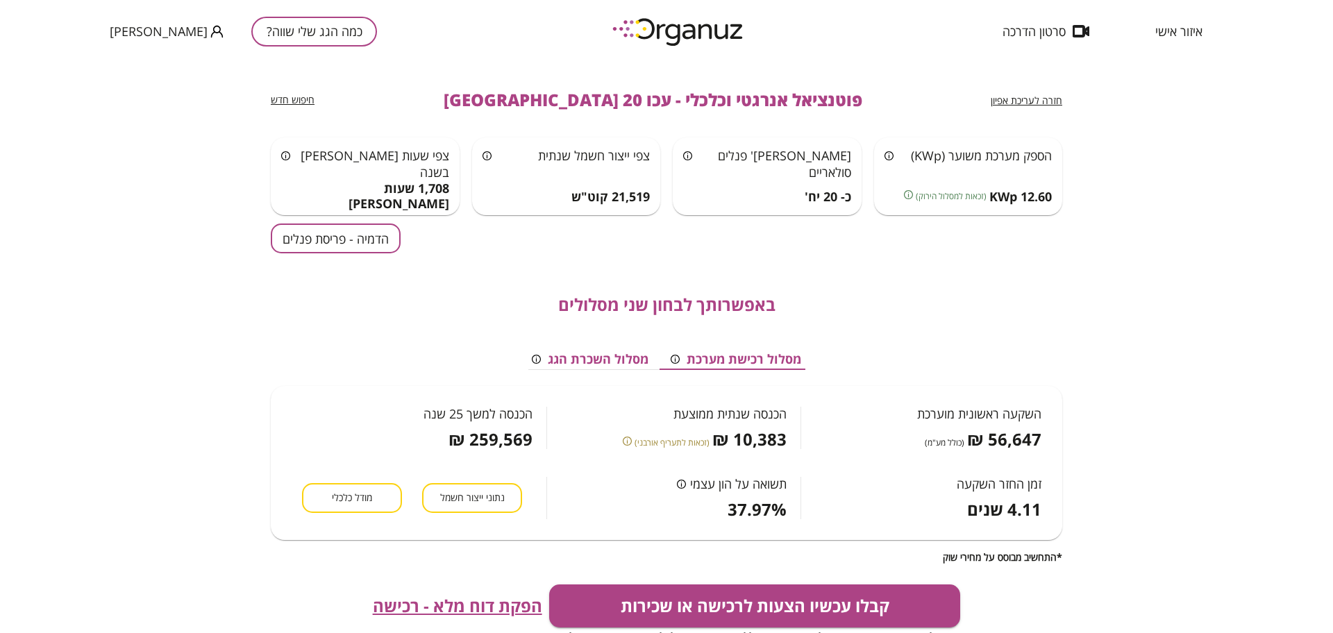
click at [346, 248] on button "הדמיה - פריסת פנלים" at bounding box center [336, 239] width 130 height 30
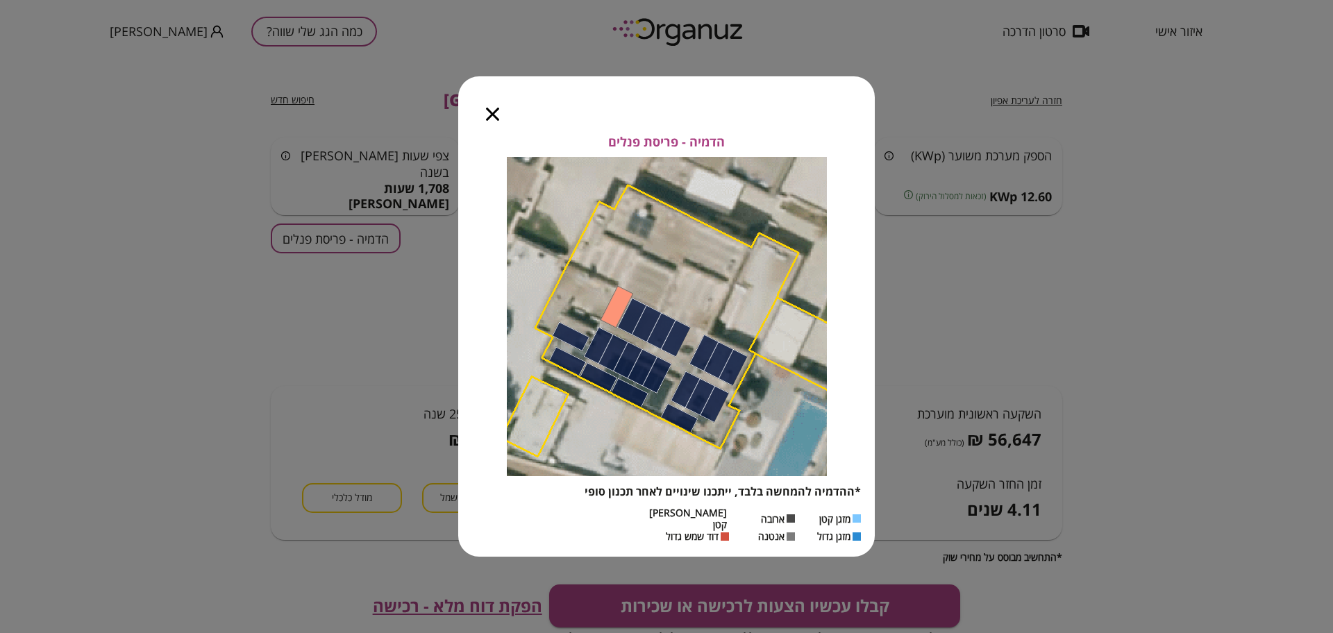
click at [490, 118] on icon "button" at bounding box center [492, 114] width 13 height 13
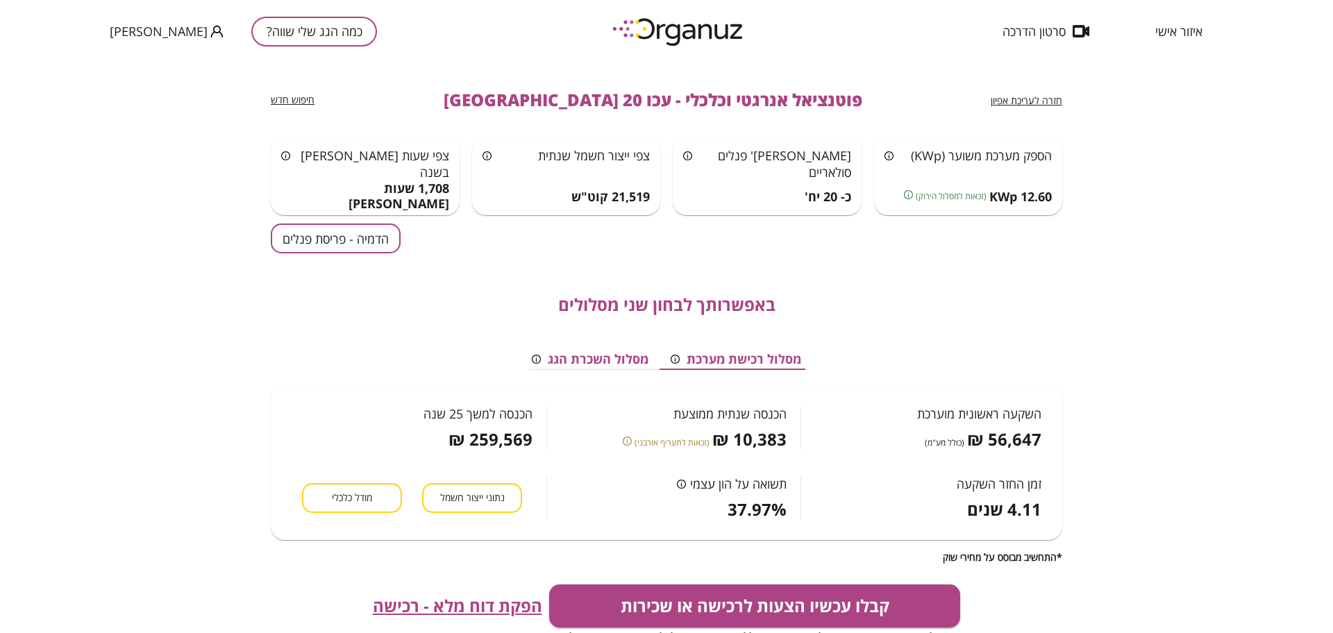
click at [1030, 107] on div "חזרה לעריכת אפיון" at bounding box center [1027, 100] width 72 height 13
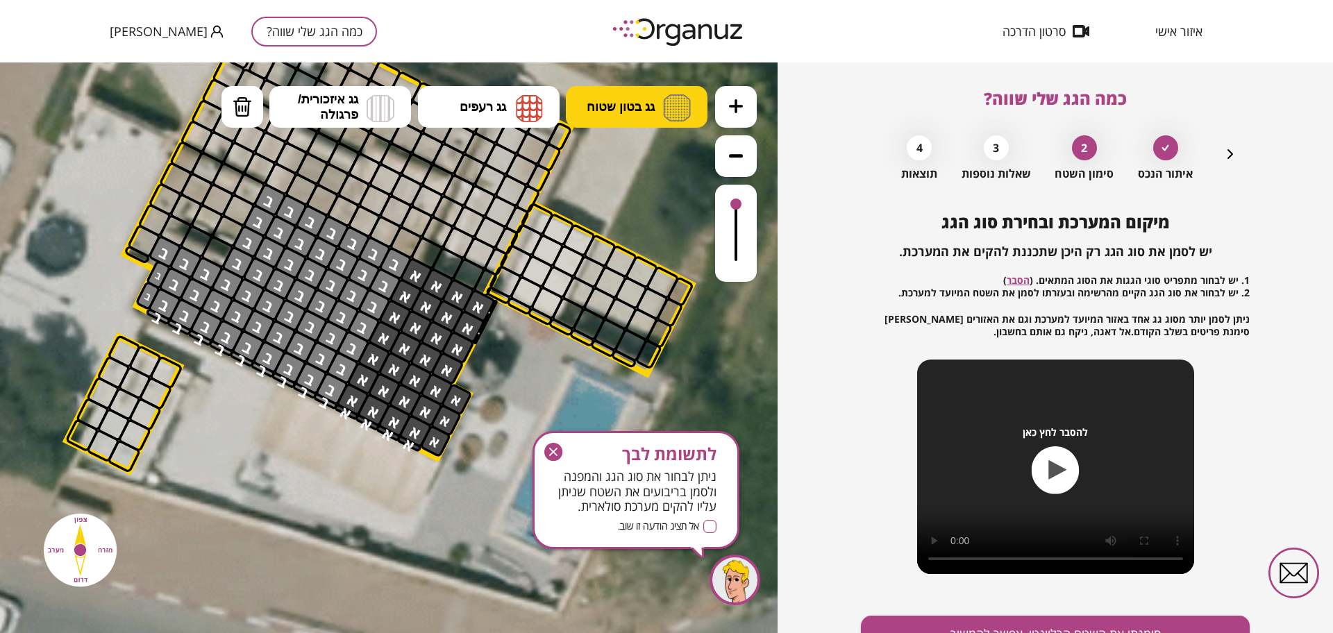
click at [625, 108] on span "גג בטון שטוח" at bounding box center [621, 106] width 68 height 15
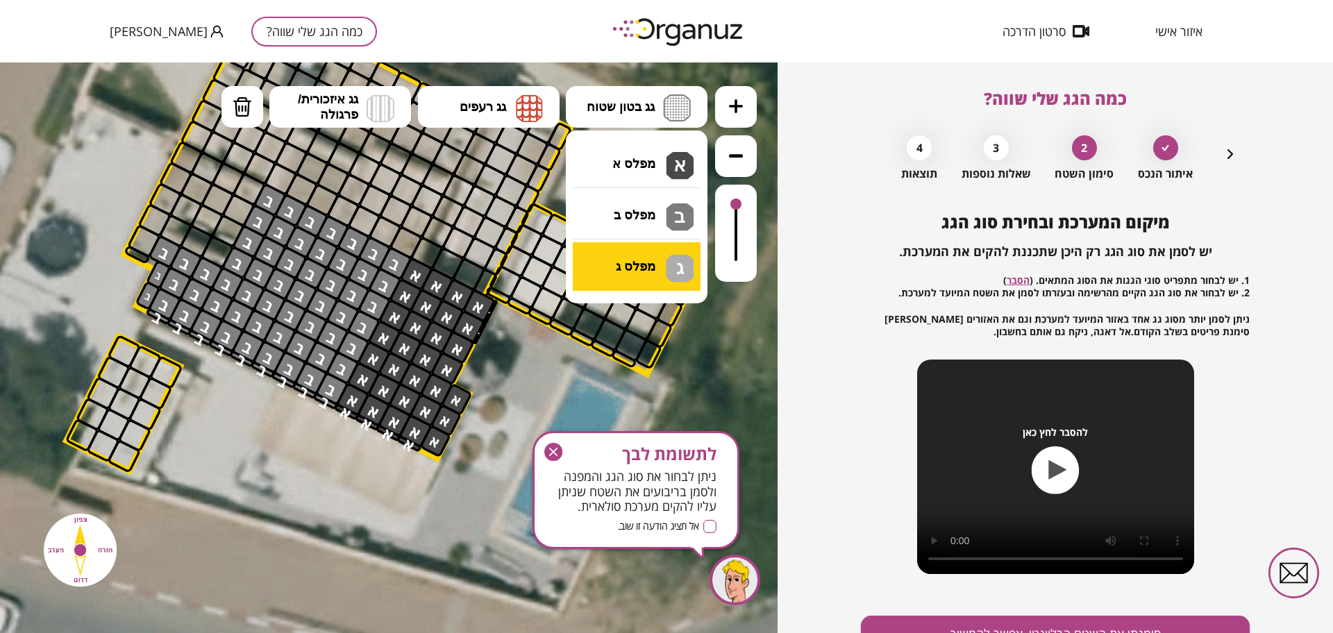
click at [632, 262] on div ".st0 { fill: #FFFFFF; } .st0 { fill: #FFFFFF; }" at bounding box center [389, 347] width 778 height 571
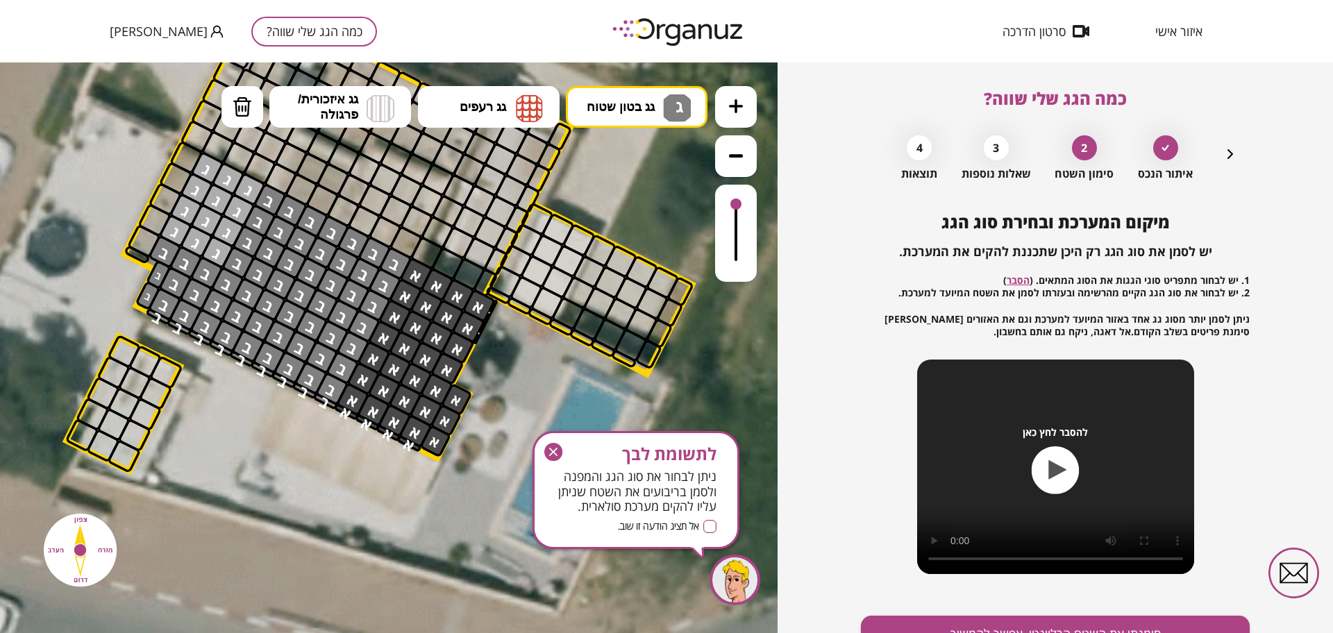
drag, startPoint x: 248, startPoint y: 190, endPoint x: 202, endPoint y: 171, distance: 49.5
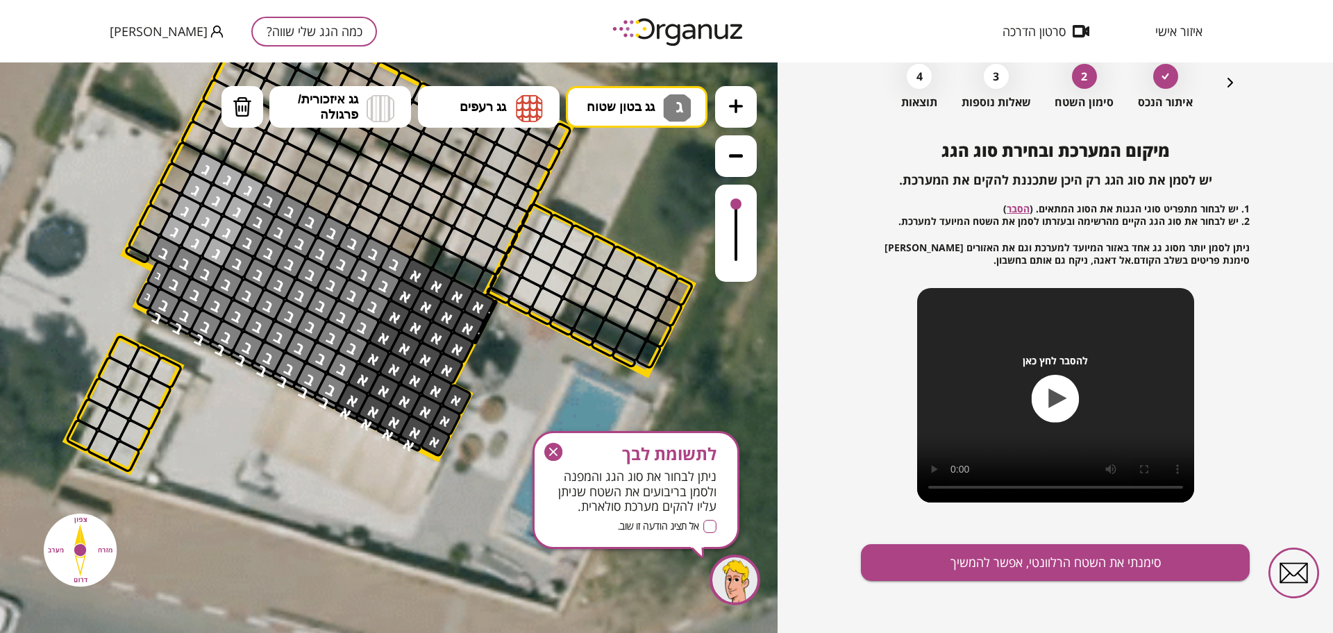
scroll to position [72, 0]
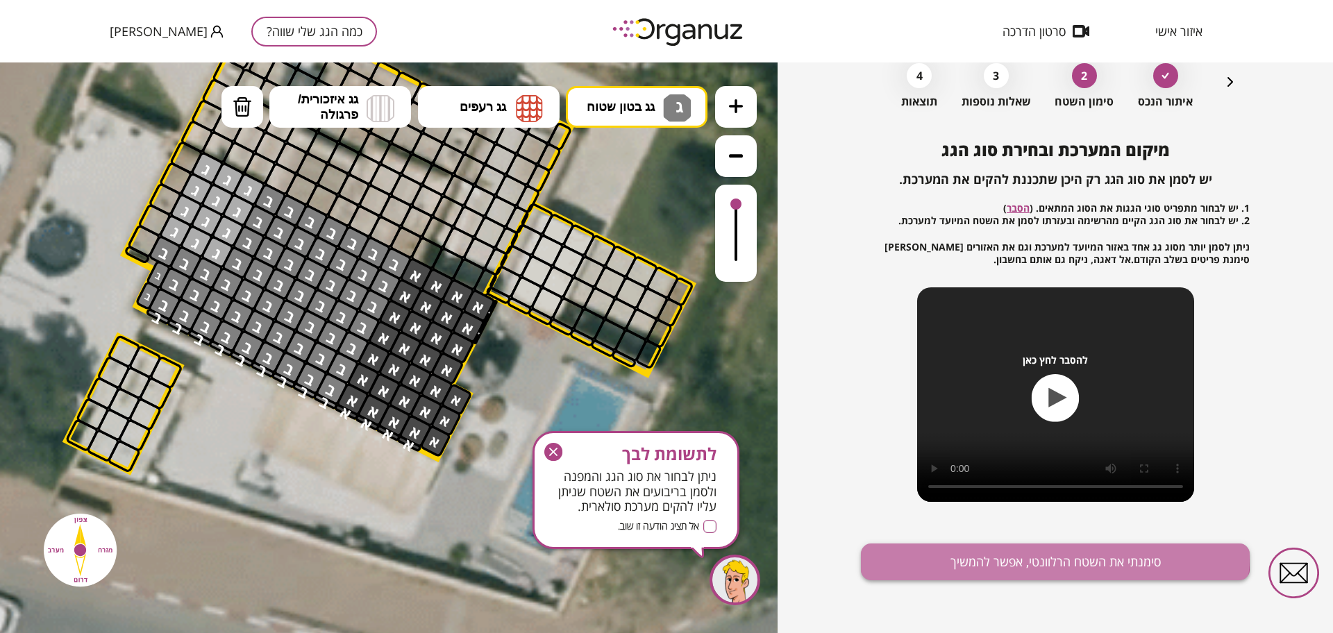
click at [1023, 554] on button "סימנתי את השטח הרלוונטי, אפשר להמשיך" at bounding box center [1055, 562] width 389 height 37
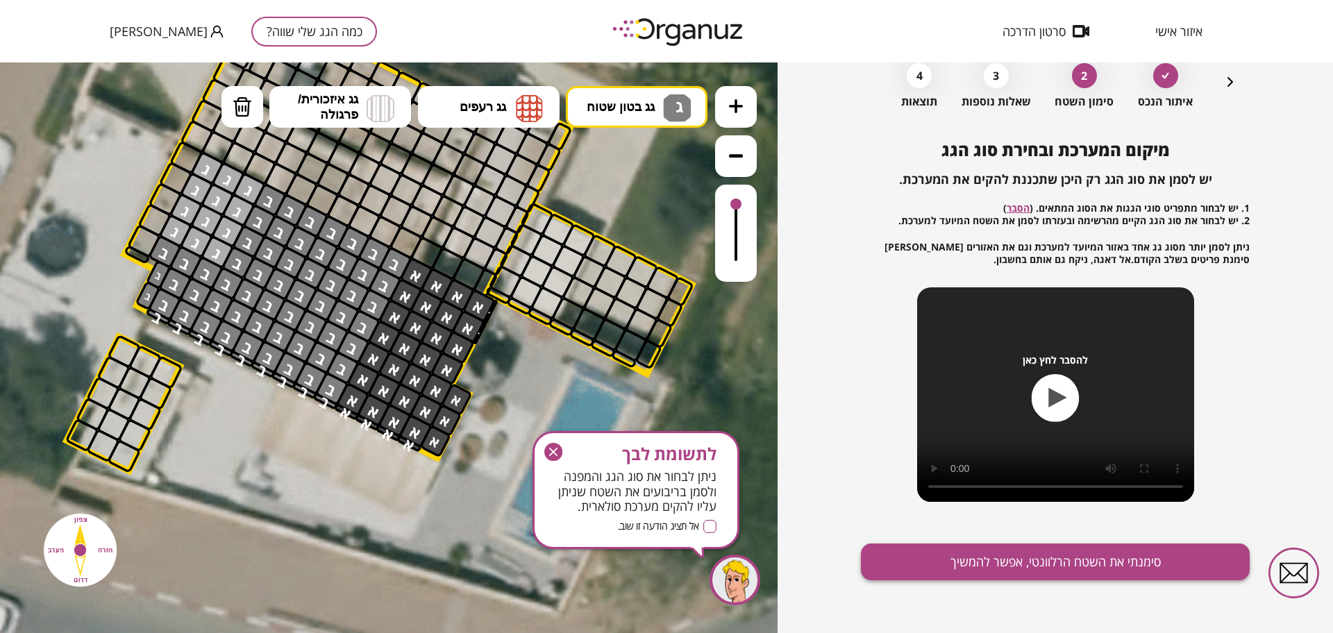
scroll to position [12, 0]
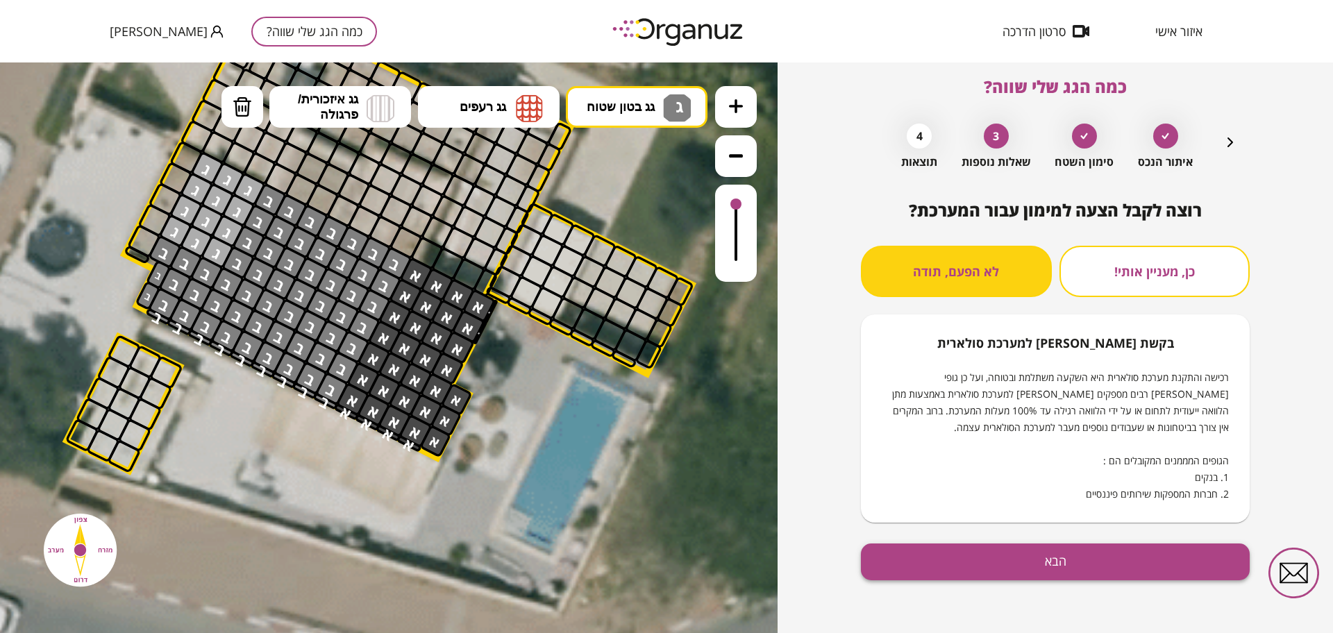
click at [1022, 551] on button "הבא" at bounding box center [1055, 562] width 389 height 37
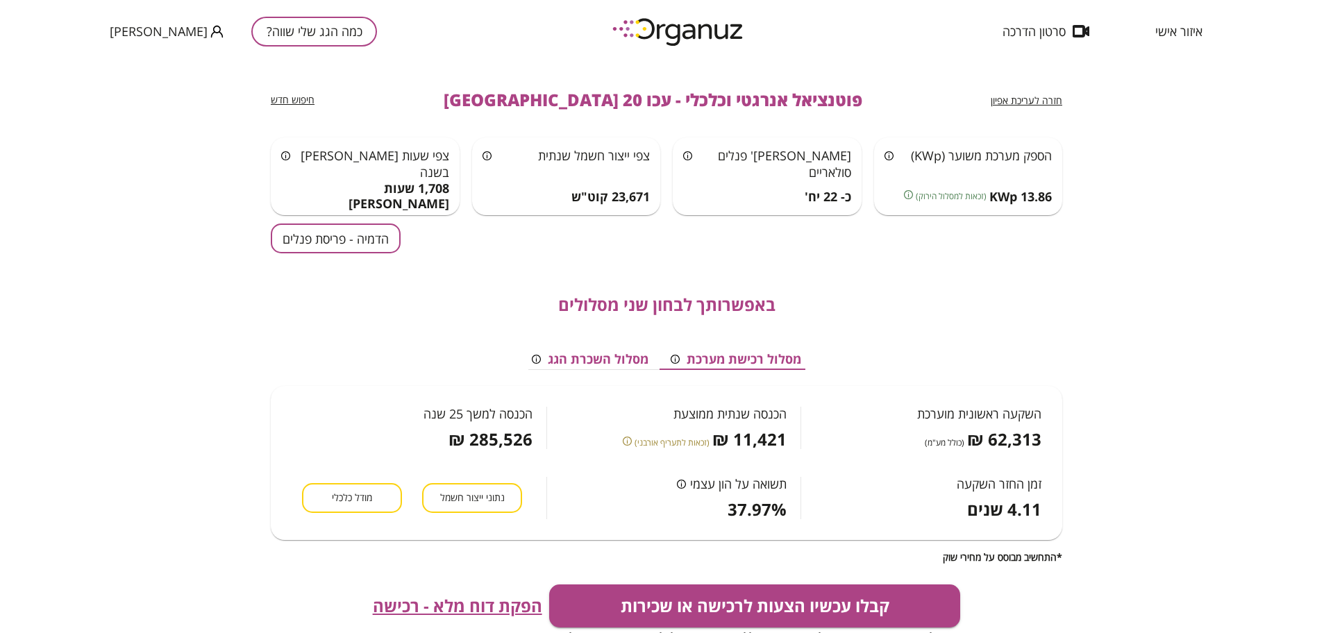
click at [342, 239] on button "הדמיה - פריסת פנלים" at bounding box center [336, 239] width 130 height 30
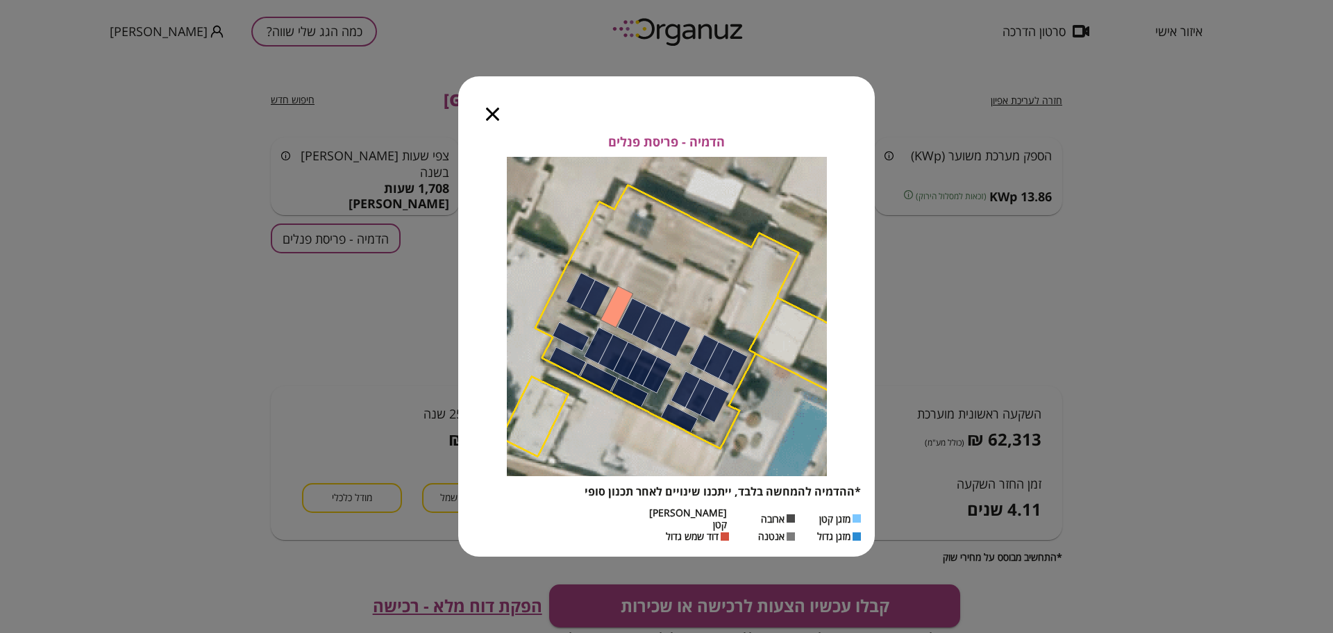
click at [493, 120] on icon "button" at bounding box center [492, 114] width 13 height 13
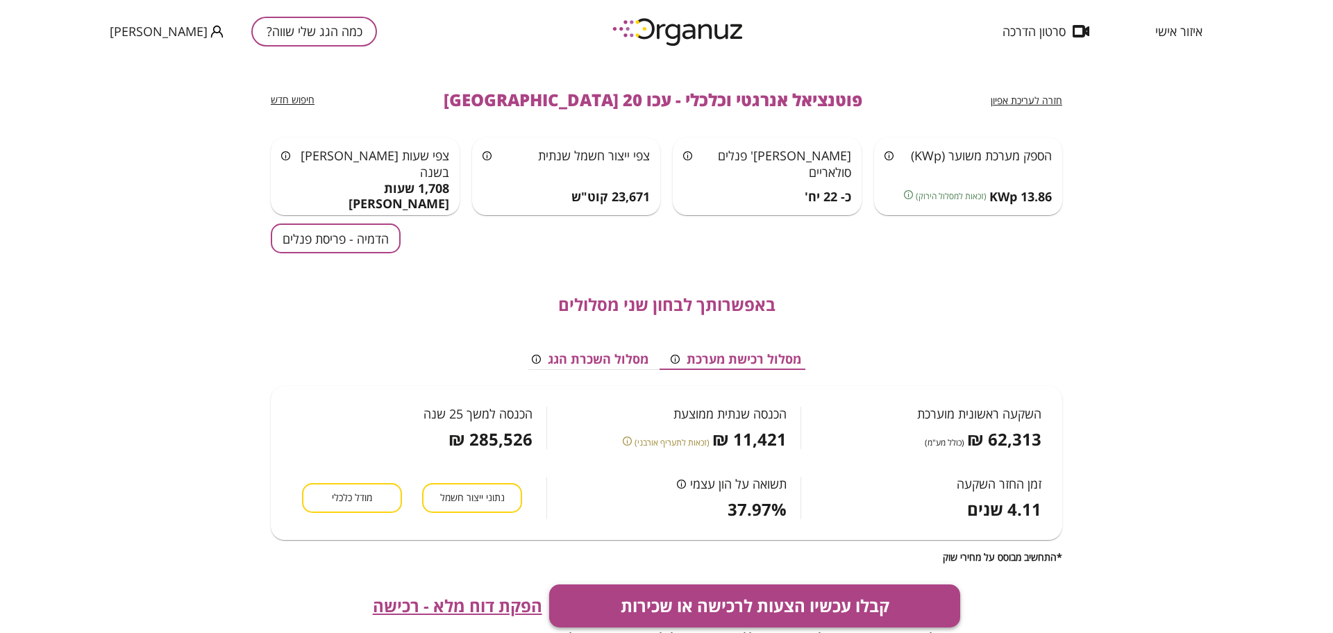
click at [850, 616] on button "קבלו עכשיו הצעות לרכישה או שכירות" at bounding box center [755, 606] width 412 height 43
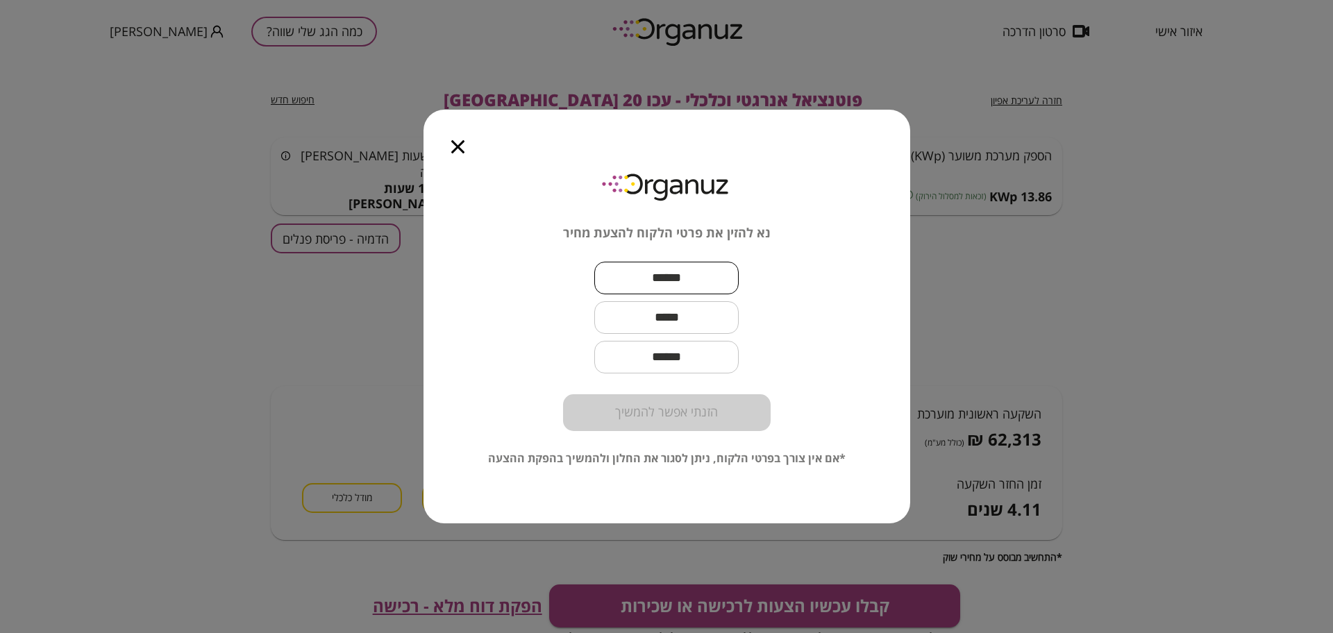
click at [710, 270] on input "text" at bounding box center [666, 278] width 144 height 41
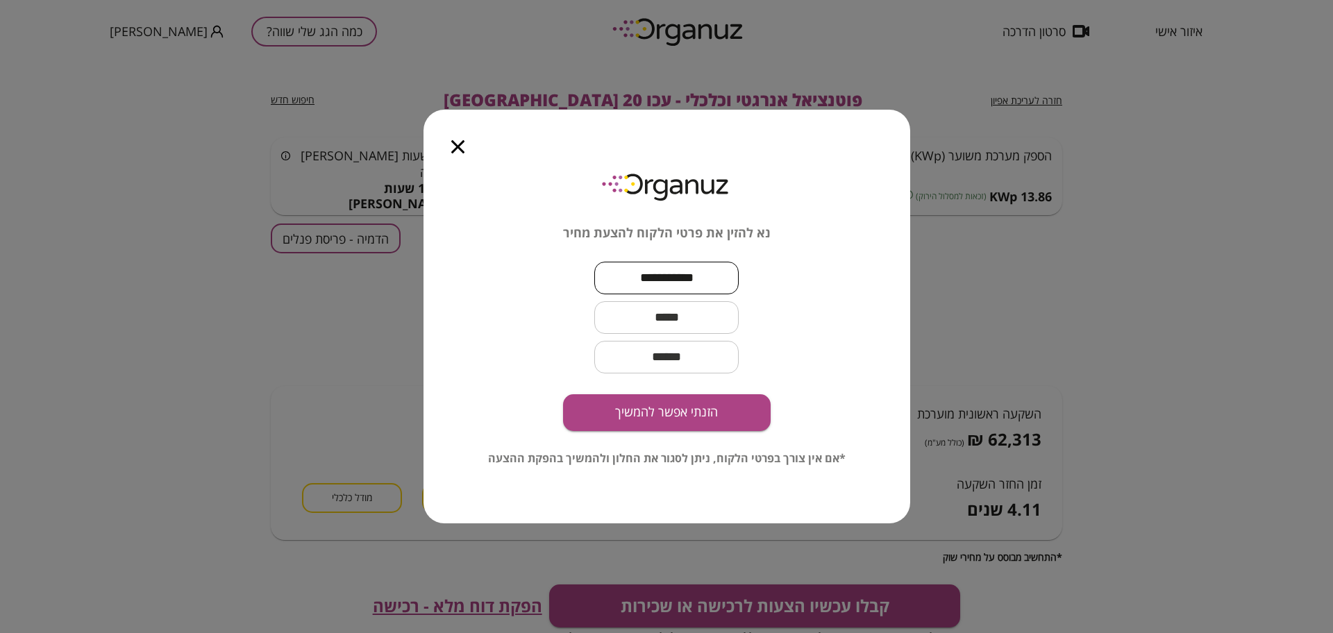
type input "**********"
click at [679, 324] on input "text" at bounding box center [666, 317] width 144 height 41
type input "**********"
click at [610, 408] on button "הזנתי אפשר להמשיך" at bounding box center [667, 412] width 208 height 37
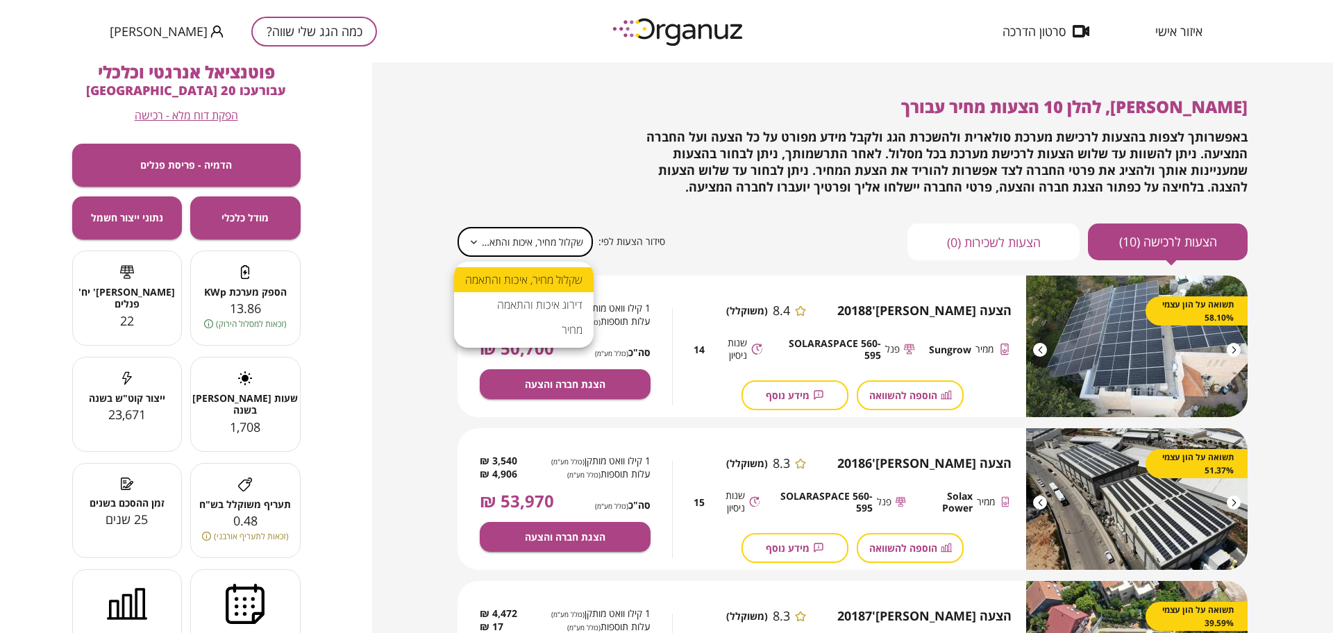
drag, startPoint x: 529, startPoint y: 237, endPoint x: 539, endPoint y: 260, distance: 24.9
click at [529, 239] on body "**********" at bounding box center [666, 316] width 1333 height 633
click at [537, 341] on li "מחיר" at bounding box center [524, 329] width 140 height 25
type input "*****"
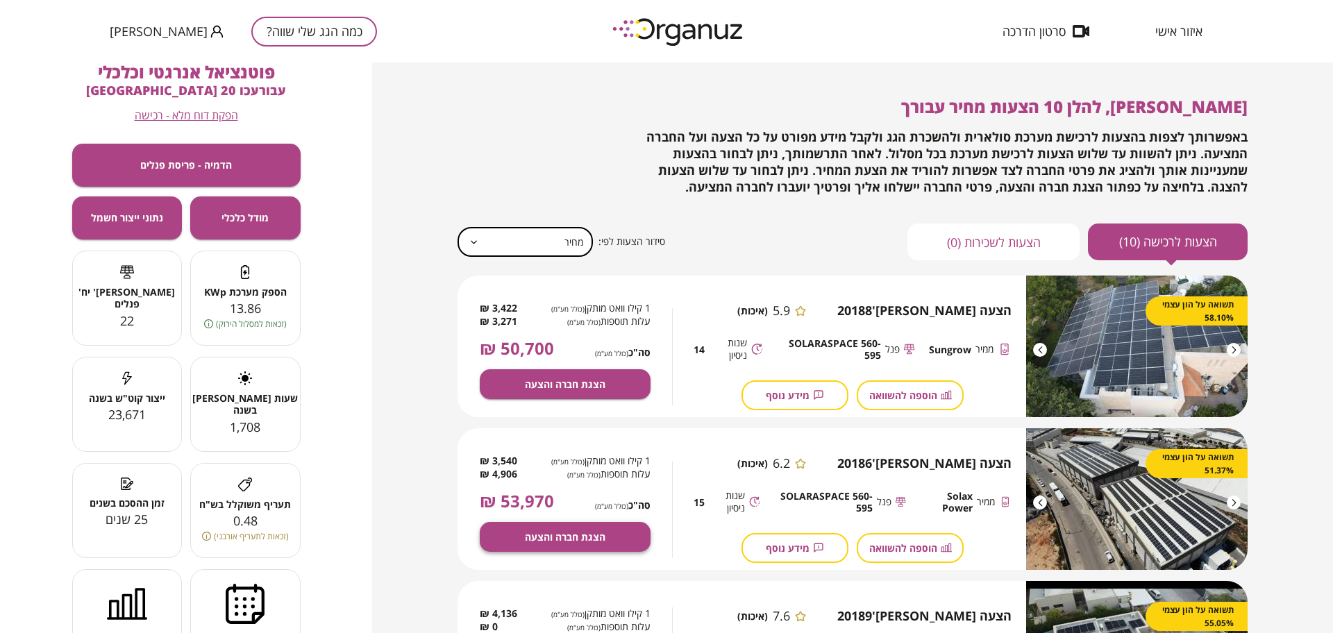
click at [612, 531] on button "הצגת חברה והצעה" at bounding box center [565, 537] width 171 height 30
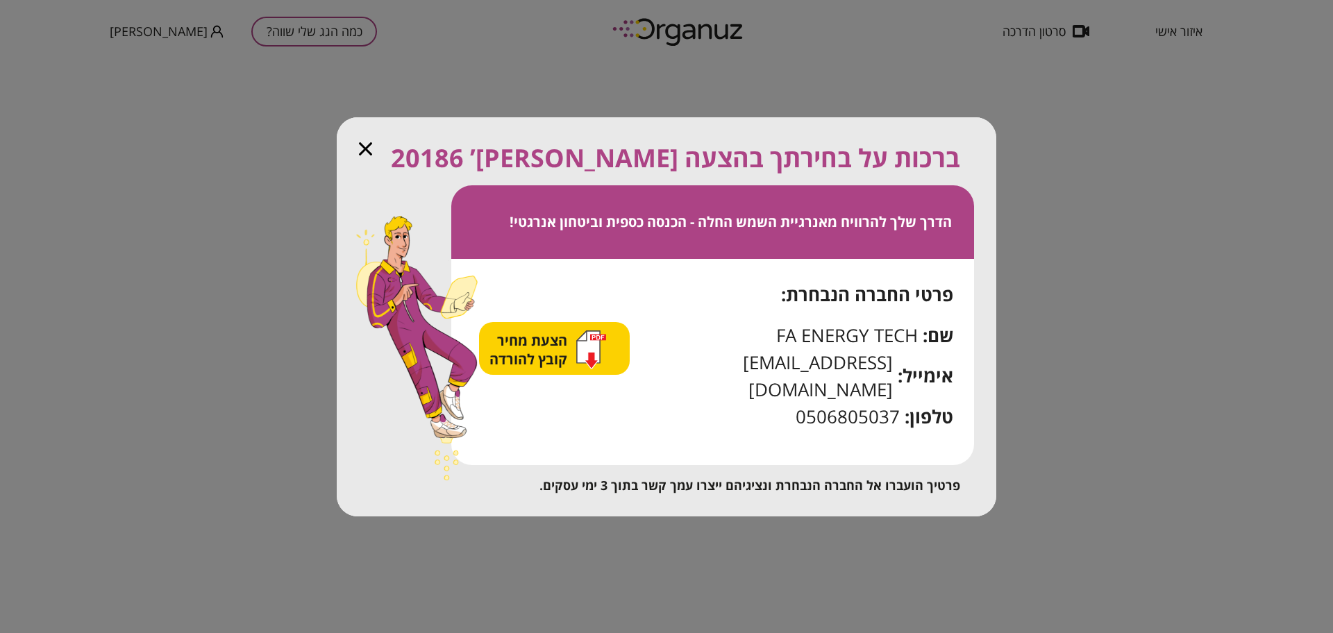
click at [511, 361] on span "הצעת מחיר קובץ להורדה" at bounding box center [529, 349] width 81 height 37
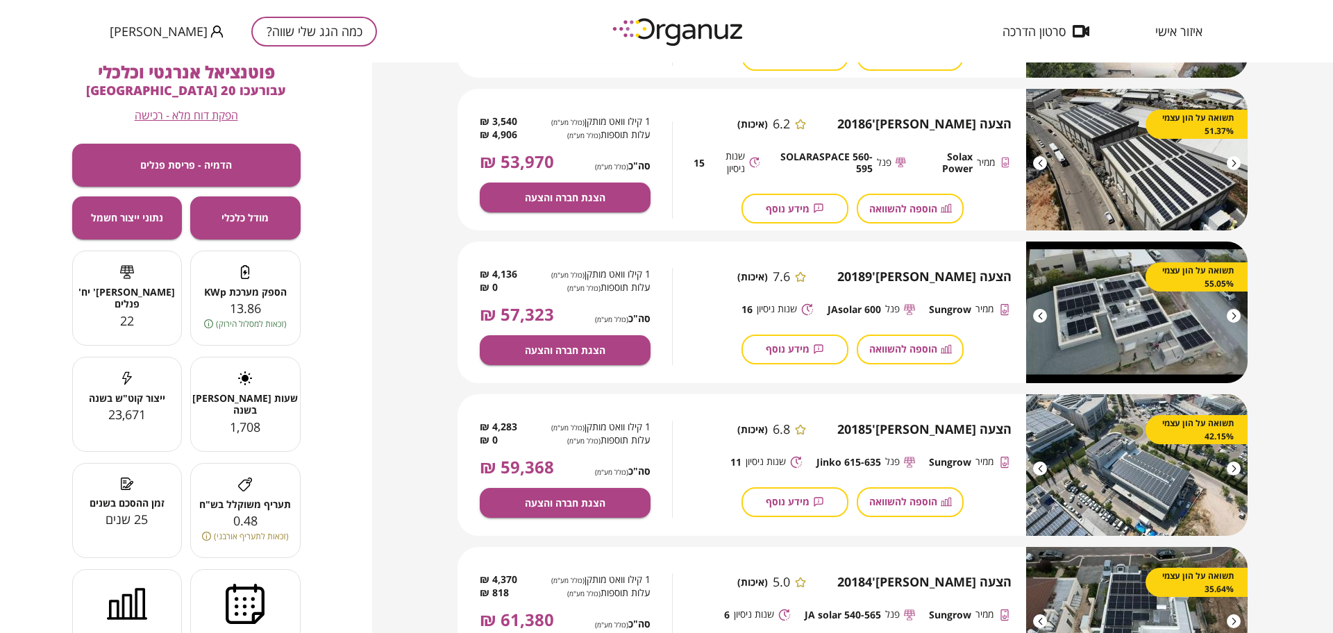
scroll to position [260, 0]
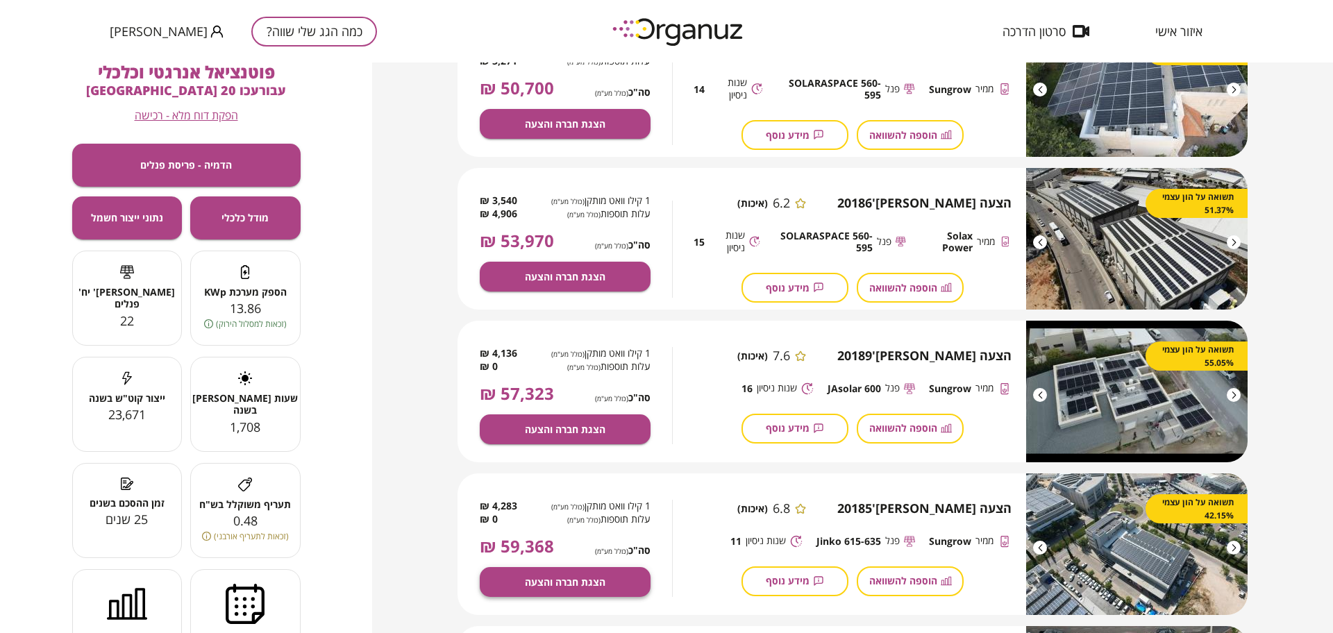
click at [607, 588] on button "הצגת חברה והצעה" at bounding box center [565, 582] width 171 height 30
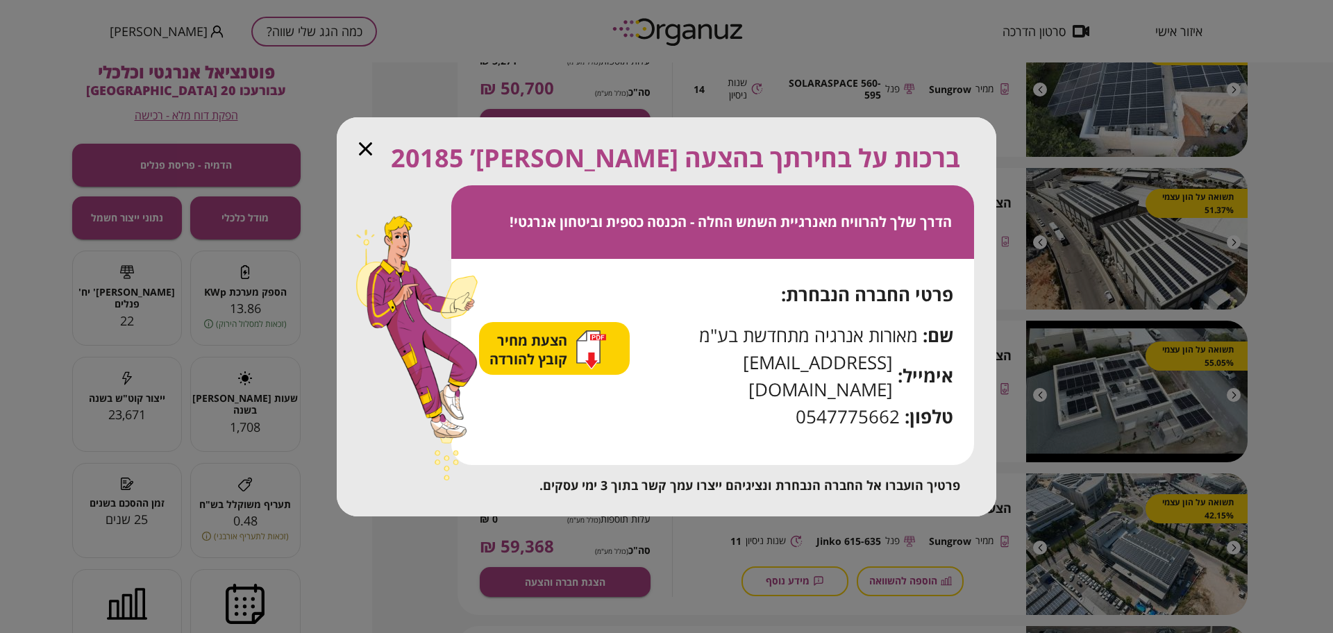
click at [571, 359] on span "הצעת מחיר קובץ להורדה" at bounding box center [529, 349] width 81 height 37
